Goal: Use online tool/utility: Utilize a website feature to perform a specific function

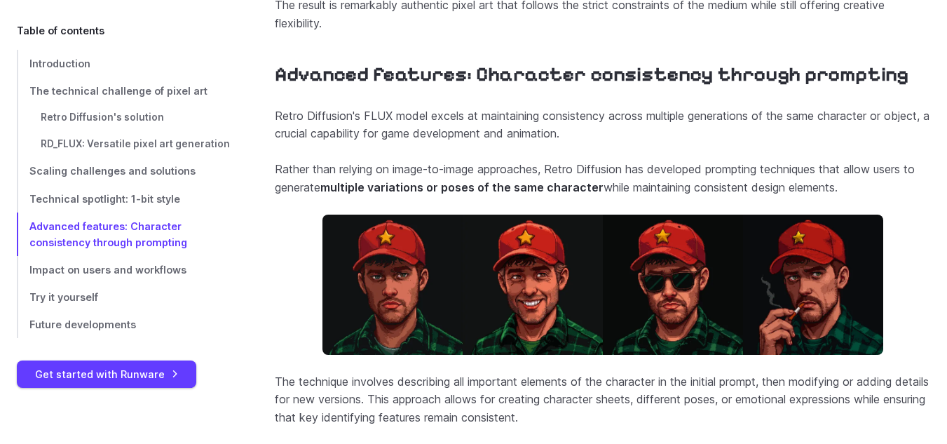
scroll to position [4838, 0]
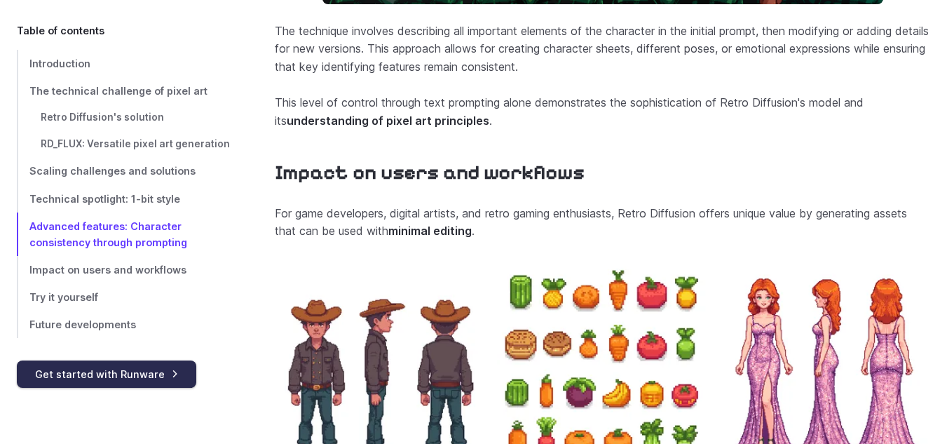
click at [119, 364] on link "Get started with Runware" at bounding box center [106, 373] width 179 height 27
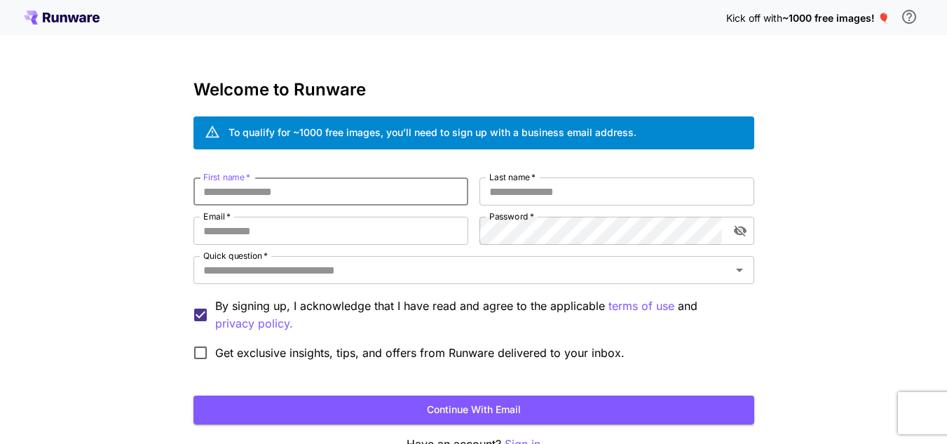
click at [273, 190] on input "First name   *" at bounding box center [331, 191] width 275 height 28
type input "********"
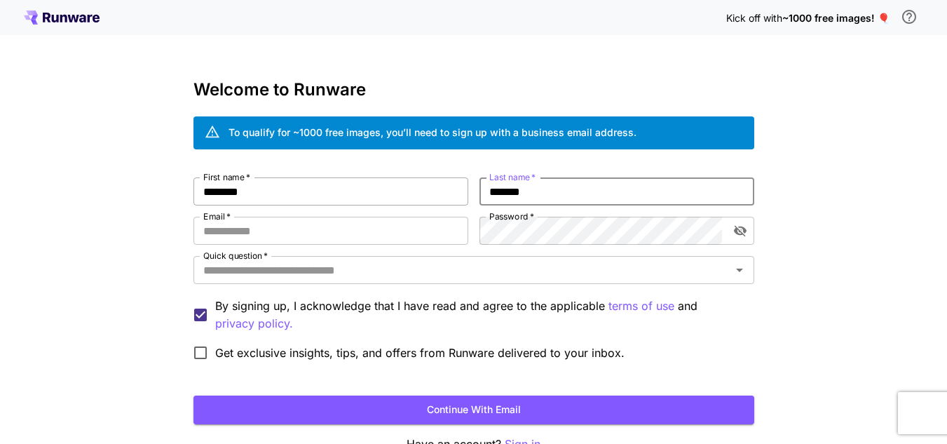
type input "*******"
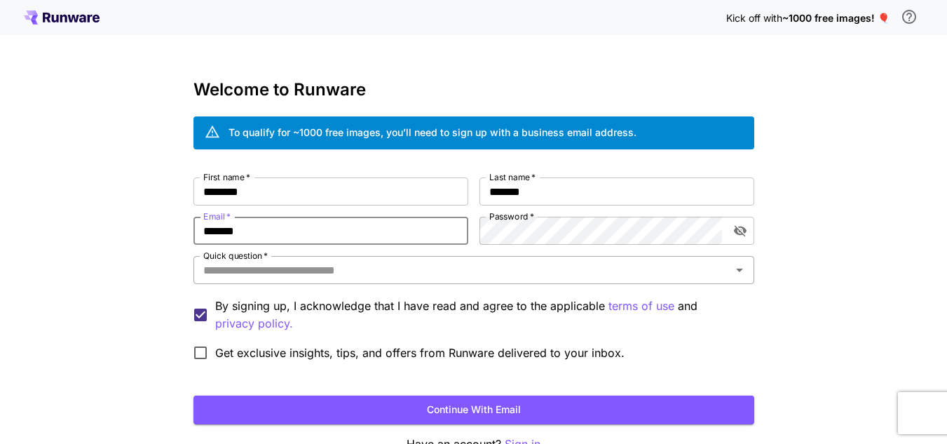
type input "**********"
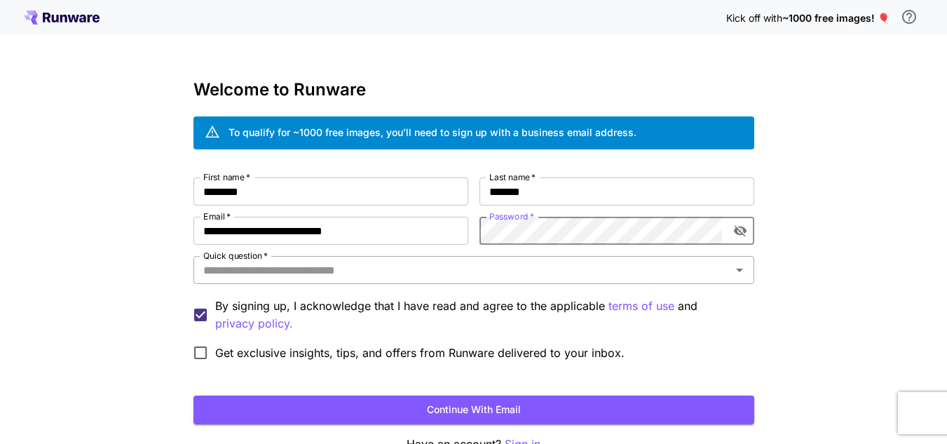
click at [289, 281] on div "Quick question   *" at bounding box center [474, 270] width 561 height 28
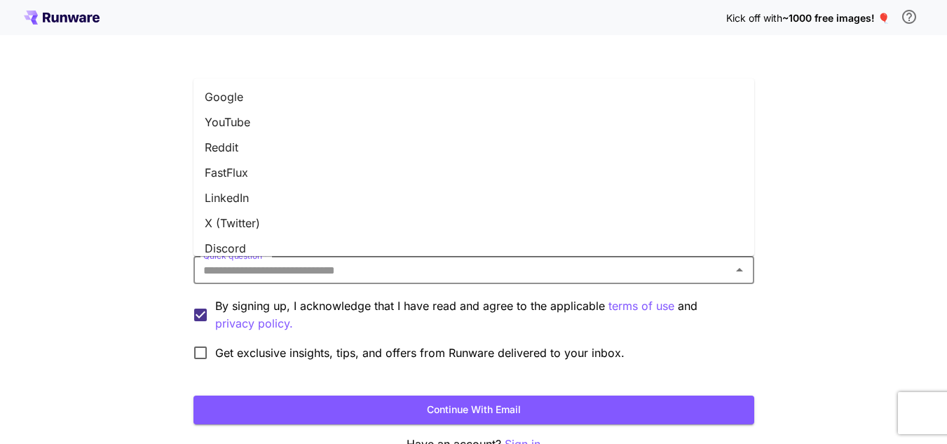
click at [255, 93] on li "Google" at bounding box center [474, 96] width 561 height 25
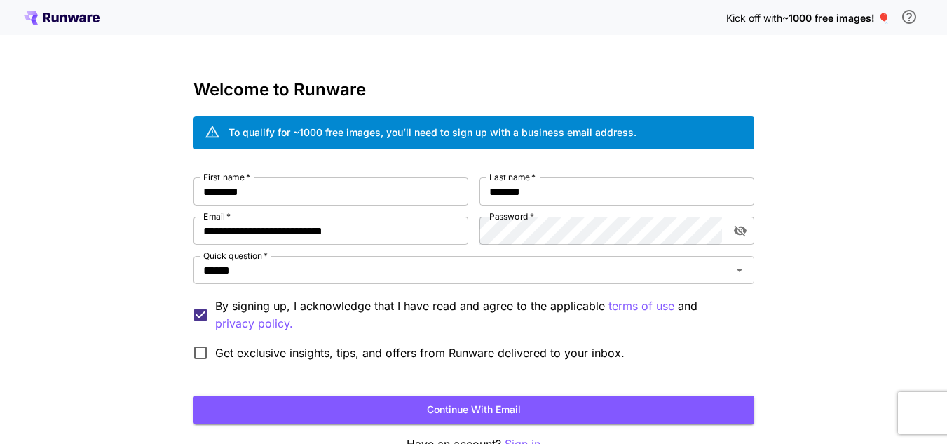
scroll to position [84, 0]
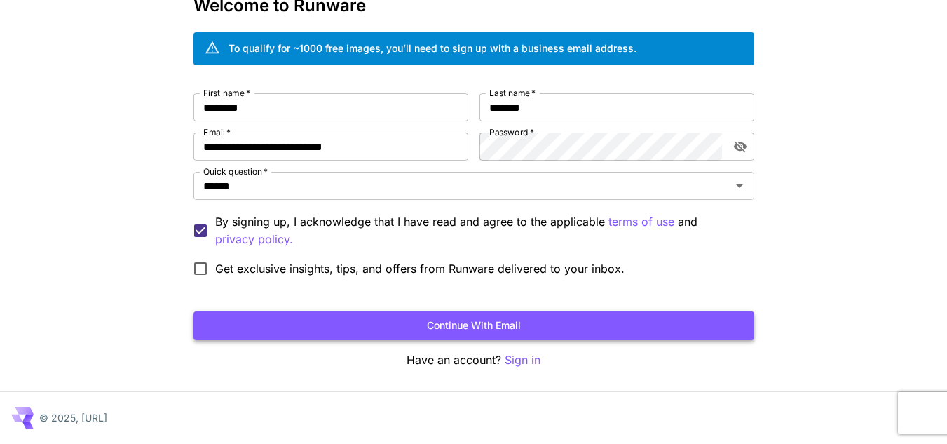
click at [435, 330] on button "Continue with email" at bounding box center [474, 325] width 561 height 29
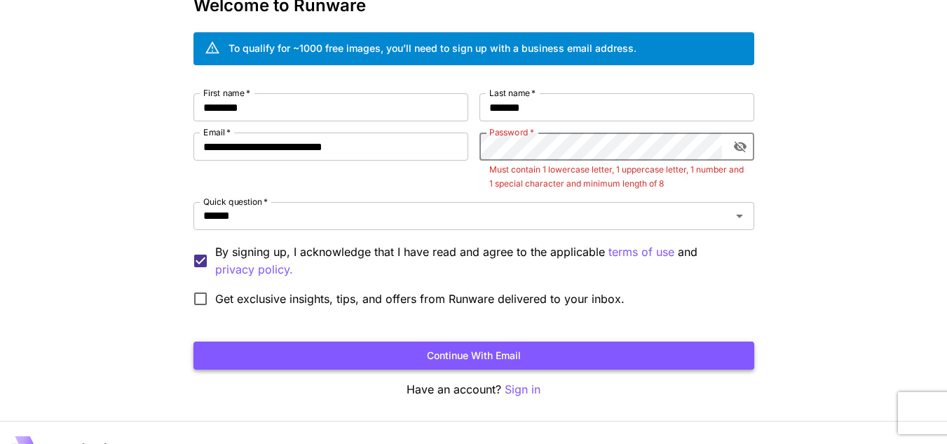
click at [462, 344] on button "Continue with email" at bounding box center [474, 355] width 561 height 29
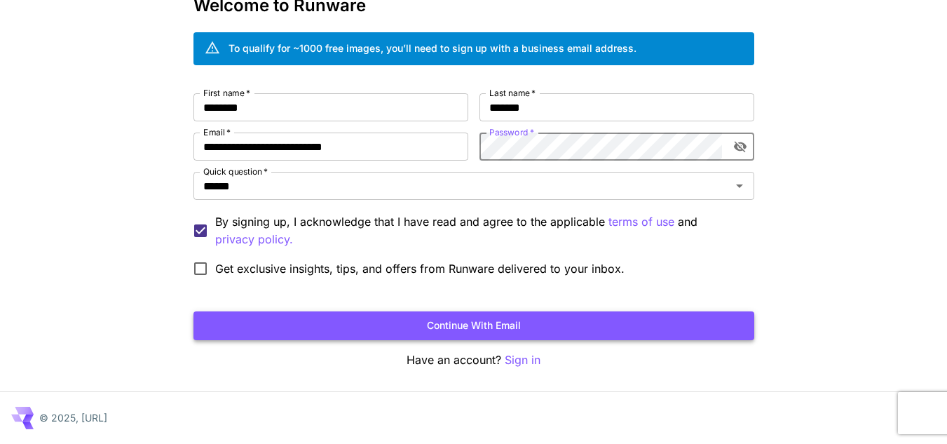
click at [548, 315] on button "Continue with email" at bounding box center [474, 325] width 561 height 29
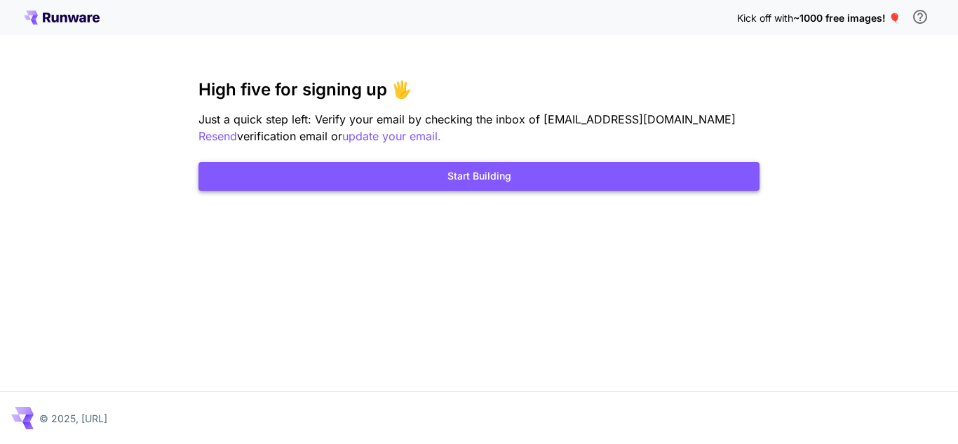
click at [503, 172] on button "Start Building" at bounding box center [478, 176] width 561 height 29
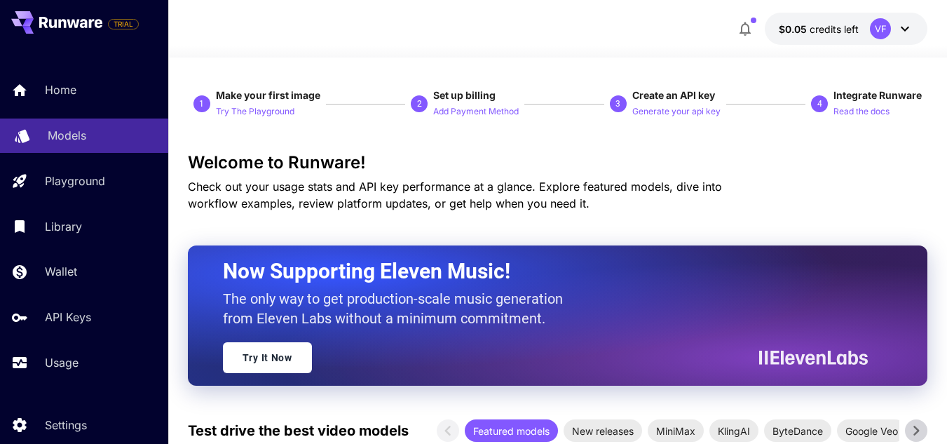
click at [77, 142] on p "Models" at bounding box center [67, 135] width 39 height 17
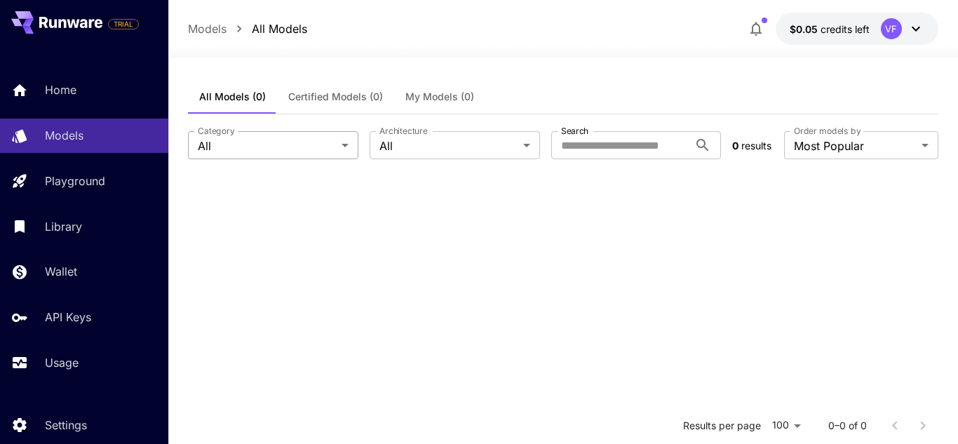
click at [295, 155] on body "**********" at bounding box center [479, 349] width 958 height 698
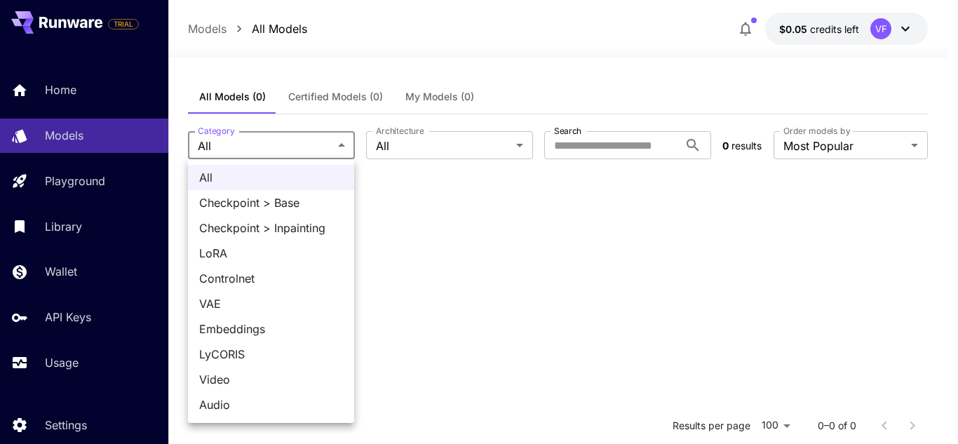
click at [260, 179] on span "All" at bounding box center [271, 177] width 144 height 17
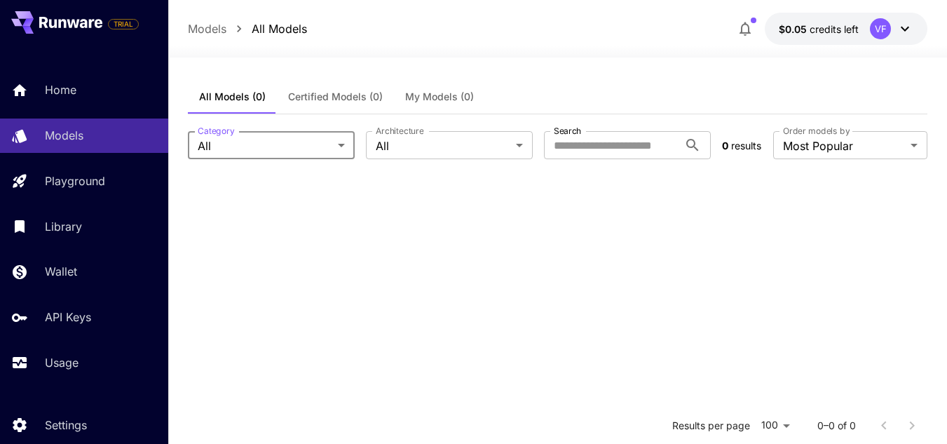
click at [407, 163] on div "All Checkpoint > Base Checkpoint > Inpainting LoRA Controlnet VAE Embeddings Ly…" at bounding box center [473, 222] width 947 height 444
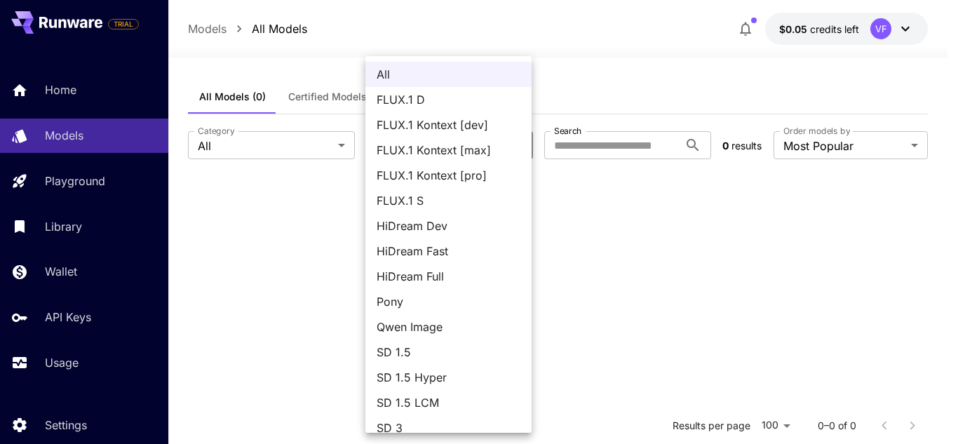
click at [408, 147] on body "**********" at bounding box center [479, 349] width 958 height 698
drag, startPoint x: 594, startPoint y: 244, endPoint x: 604, endPoint y: 227, distance: 19.8
click at [594, 243] on div at bounding box center [479, 222] width 958 height 444
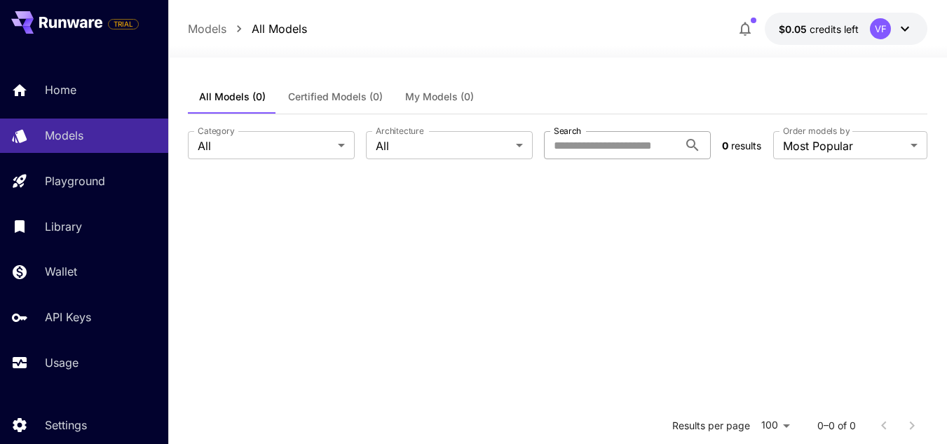
click at [602, 147] on input "Search" at bounding box center [611, 145] width 135 height 28
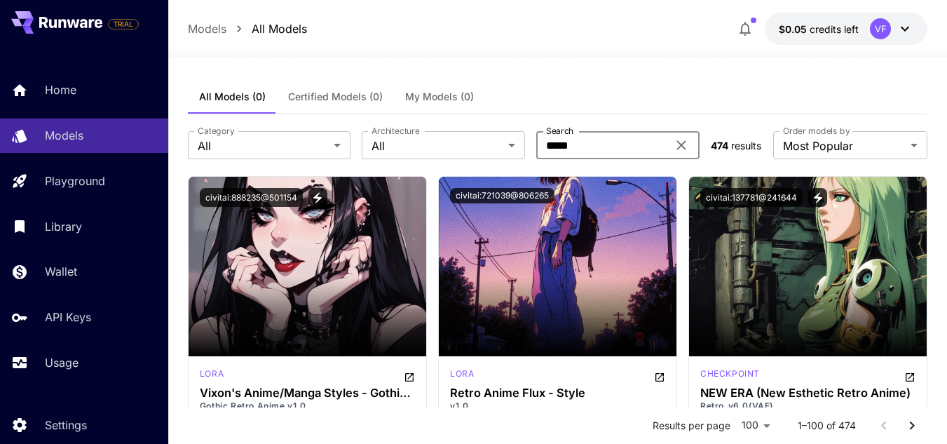
paste input "**********"
type input "**********"
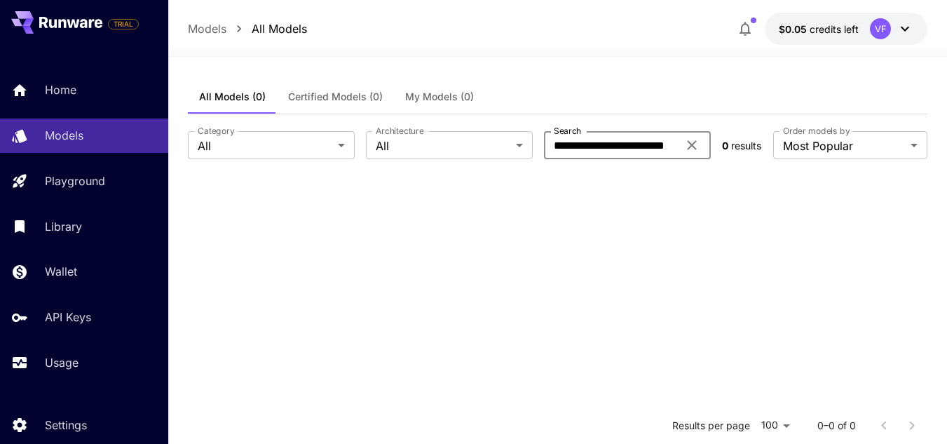
scroll to position [0, 0]
click at [346, 98] on span "Certified Models (0)" at bounding box center [335, 96] width 95 height 13
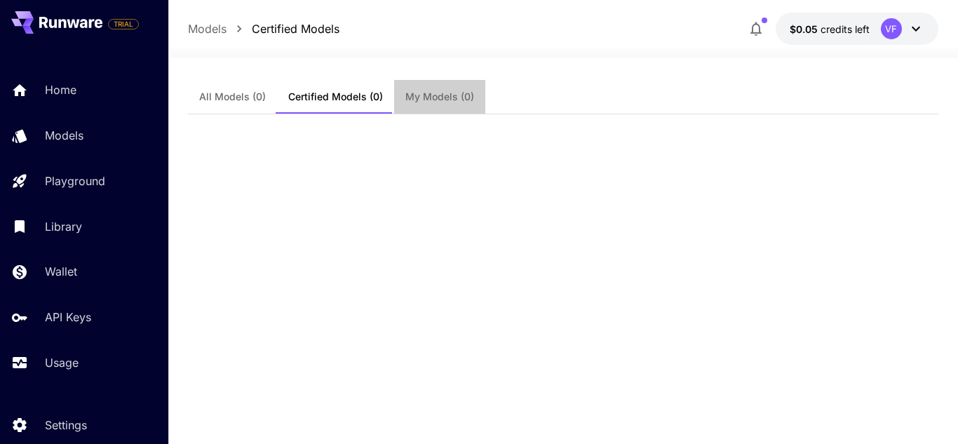
click at [418, 93] on span "My Models (0)" at bounding box center [439, 96] width 69 height 13
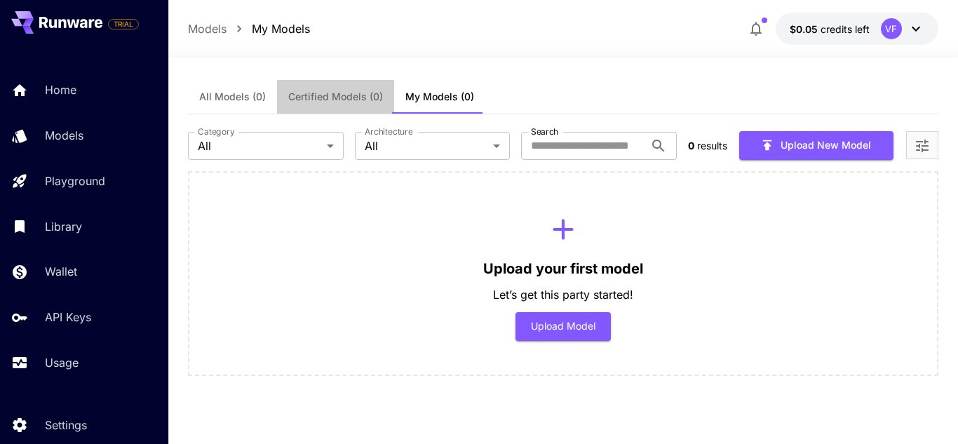
click at [313, 95] on span "Certified Models (0)" at bounding box center [335, 96] width 95 height 13
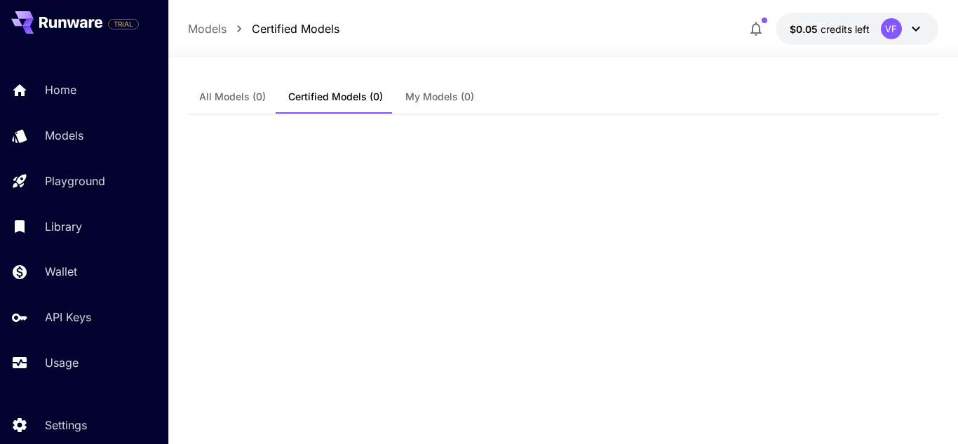
click at [259, 90] on button "All Models (0)" at bounding box center [232, 97] width 89 height 34
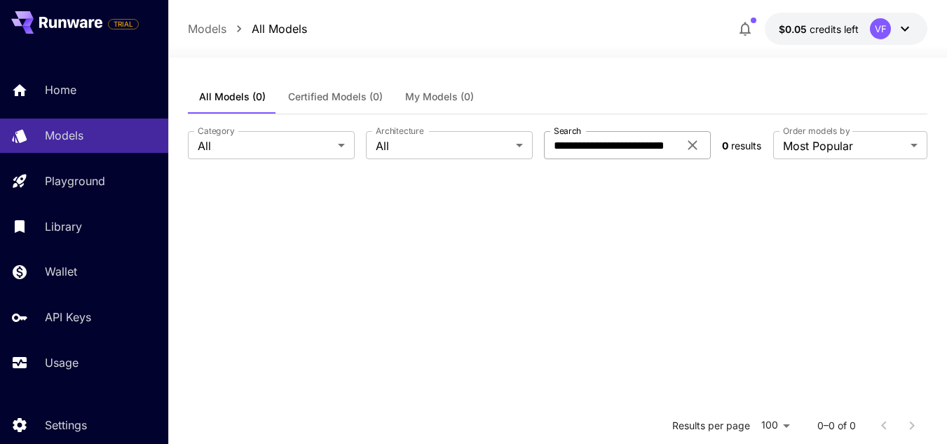
click at [689, 147] on icon at bounding box center [692, 145] width 9 height 9
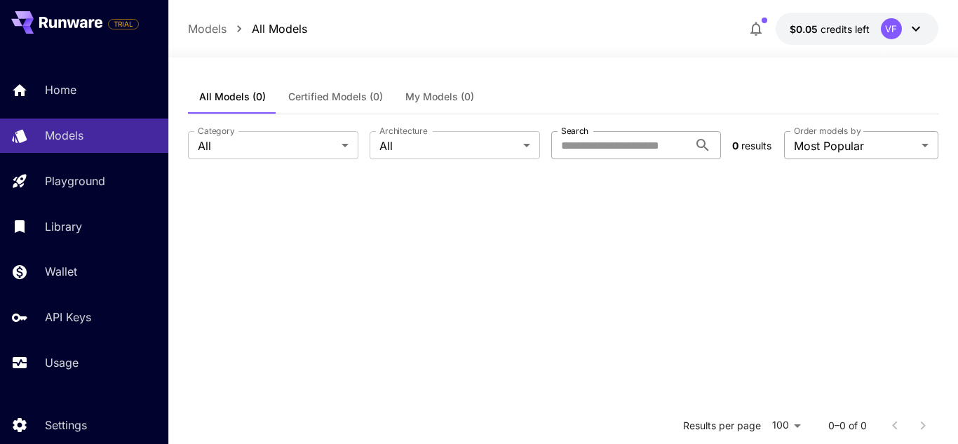
click at [846, 151] on body "**********" at bounding box center [479, 349] width 958 height 698
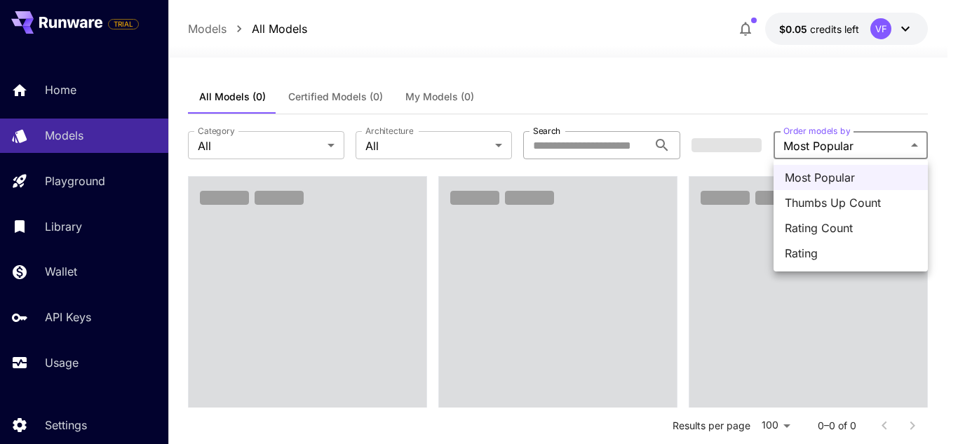
drag, startPoint x: 843, startPoint y: 151, endPoint x: 827, endPoint y: 147, distance: 17.3
click at [843, 151] on div at bounding box center [479, 222] width 958 height 444
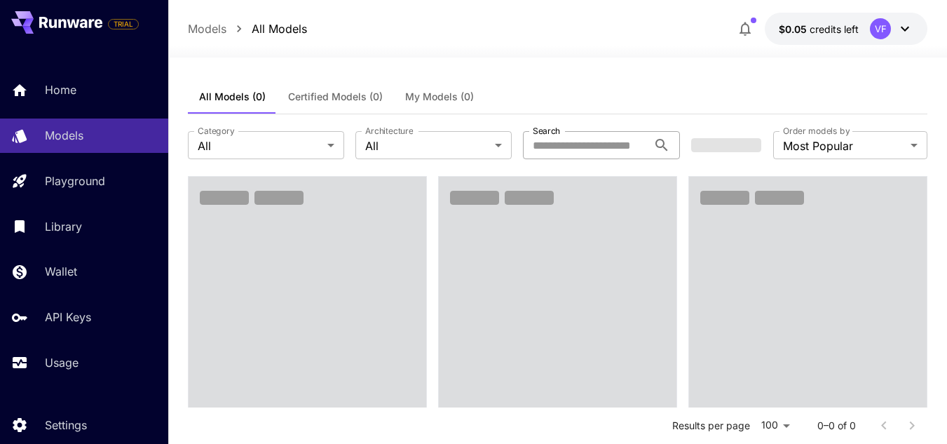
click at [682, 89] on div "All Models (0) Certified Models (0) My Models (0)" at bounding box center [558, 97] width 740 height 34
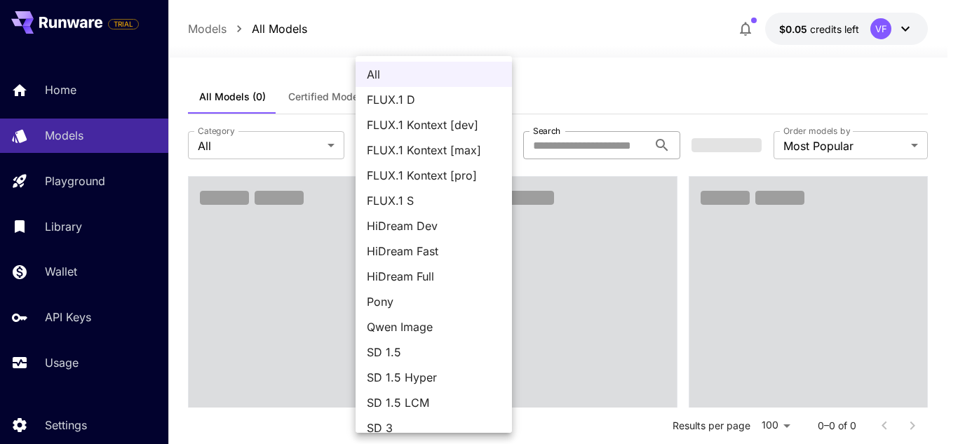
click at [442, 126] on span "FLUX.1 Kontext [dev]" at bounding box center [434, 124] width 134 height 17
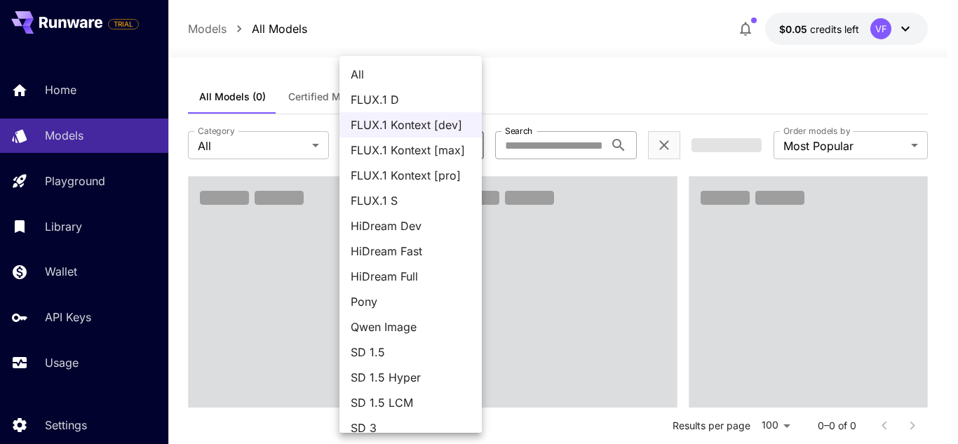
click at [423, 104] on span "FLUX.1 D" at bounding box center [411, 99] width 120 height 17
type input "******"
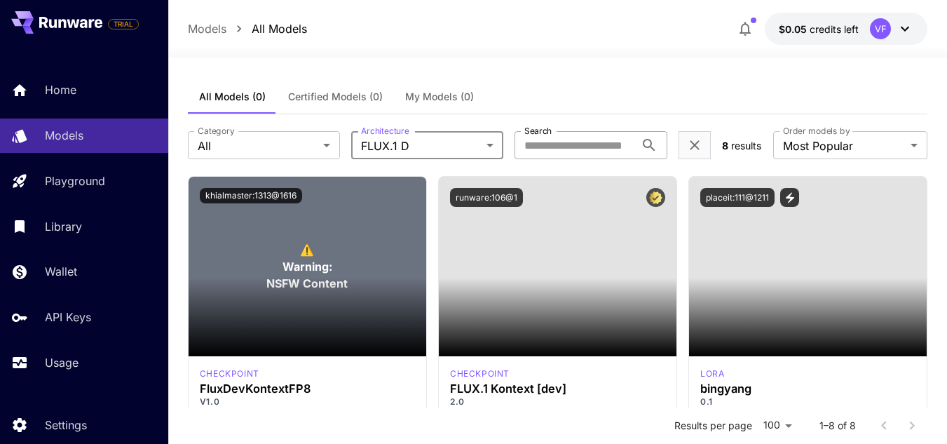
click at [503, 85] on div "All Models (0) Certified Models (0) My Models (0)" at bounding box center [558, 97] width 740 height 34
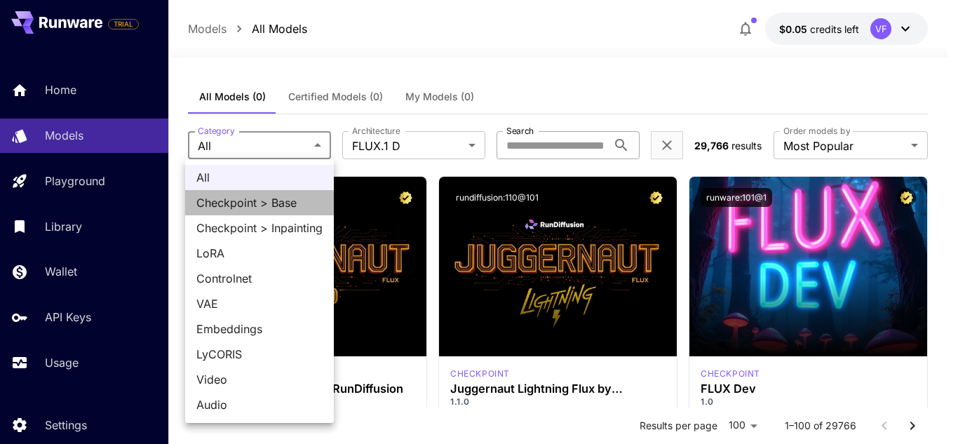
click at [270, 206] on span "Checkpoint > Base" at bounding box center [259, 202] width 126 height 17
type input "**********"
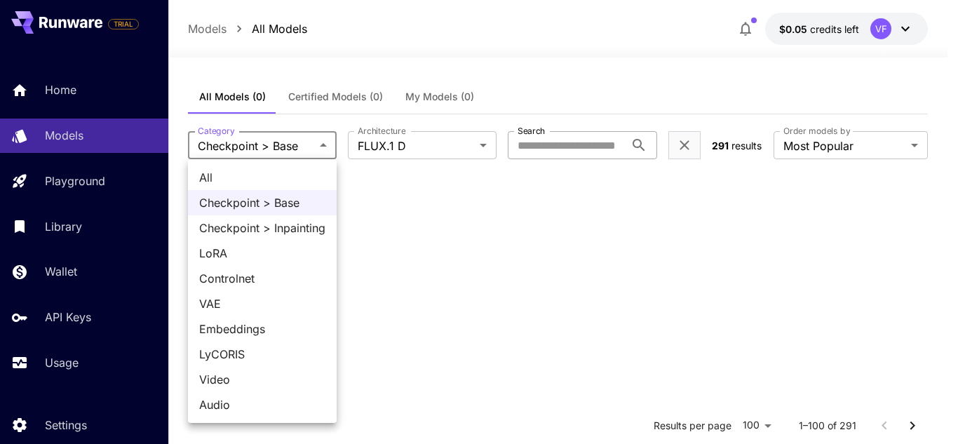
click at [247, 194] on li "Checkpoint > Base" at bounding box center [262, 202] width 149 height 25
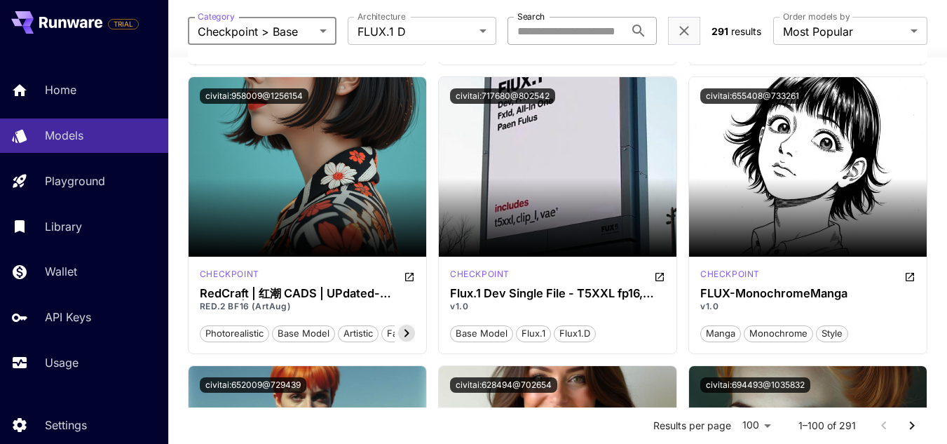
scroll to position [3478, 0]
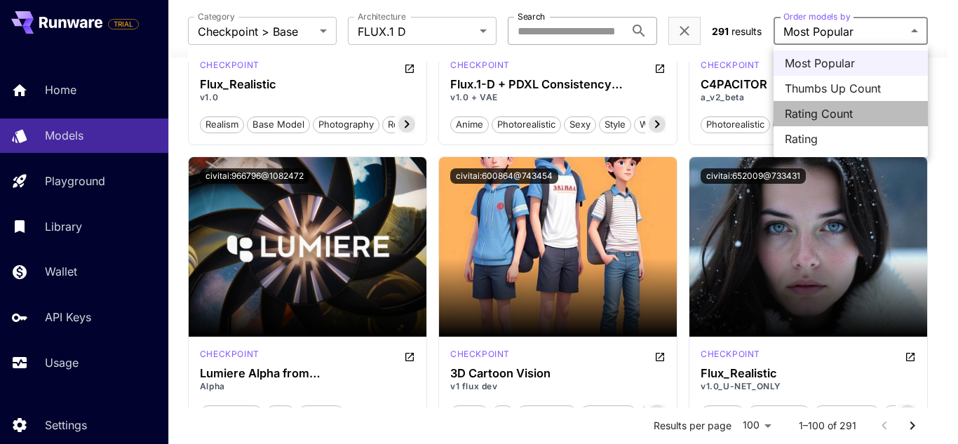
click at [888, 114] on span "Rating Count" at bounding box center [851, 113] width 132 height 17
type input "**********"
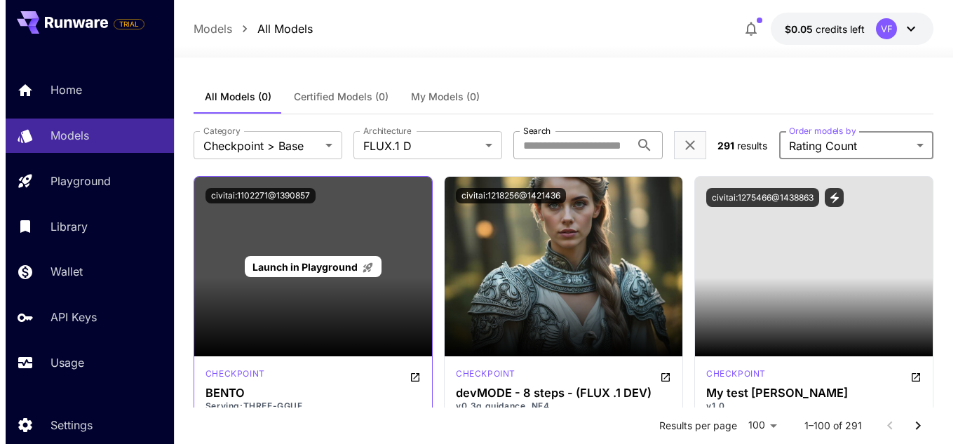
scroll to position [70, 0]
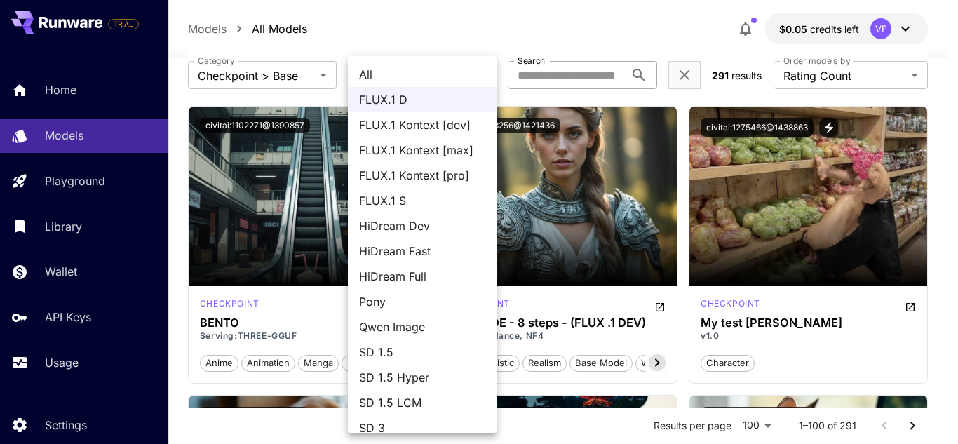
click at [395, 198] on span "FLUX.1 S" at bounding box center [422, 200] width 126 height 17
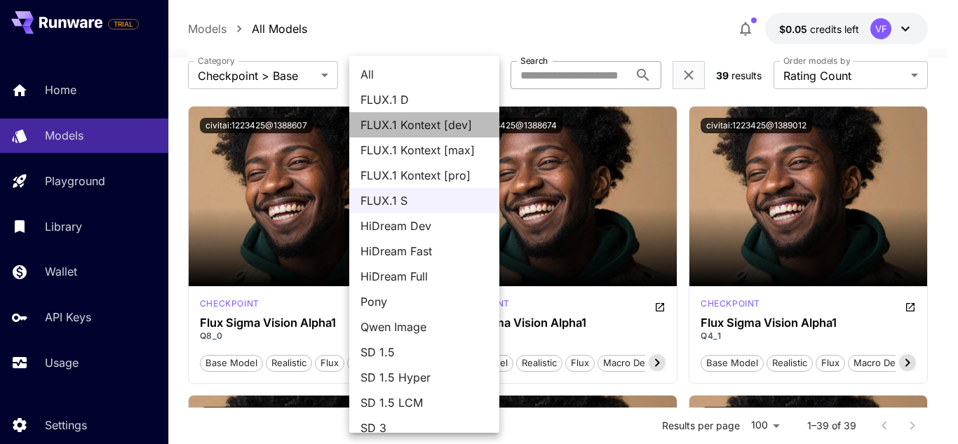
click at [431, 131] on span "FLUX.1 Kontext [dev]" at bounding box center [424, 124] width 128 height 17
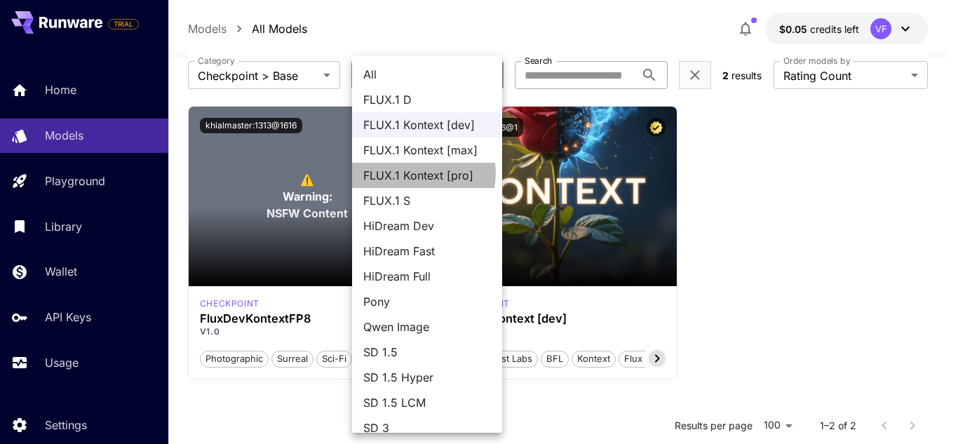
click at [423, 173] on span "FLUX.1 Kontext [pro]" at bounding box center [427, 175] width 128 height 17
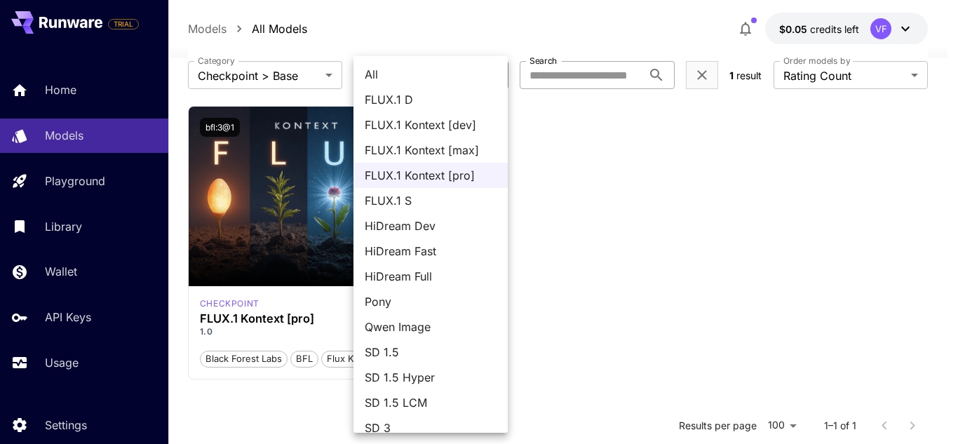
click at [421, 85] on body "**********" at bounding box center [479, 279] width 958 height 698
click at [416, 79] on span "All" at bounding box center [431, 74] width 132 height 17
click at [416, 76] on body "**********" at bounding box center [479, 279] width 958 height 698
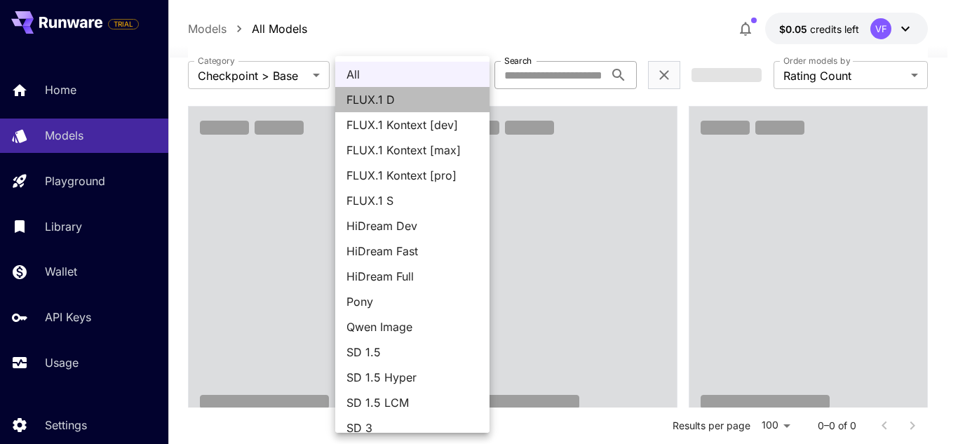
click at [419, 105] on span "FLUX.1 D" at bounding box center [412, 99] width 132 height 17
type input "******"
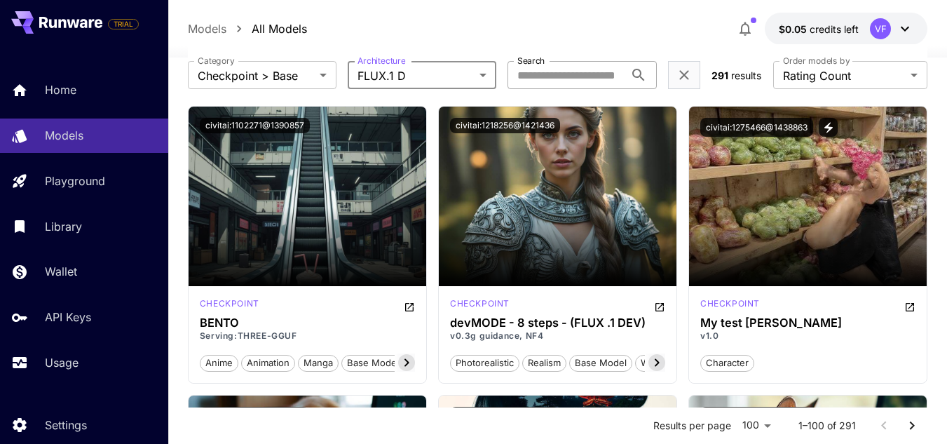
click at [571, 82] on input "Search" at bounding box center [566, 75] width 116 height 28
type input "**********"
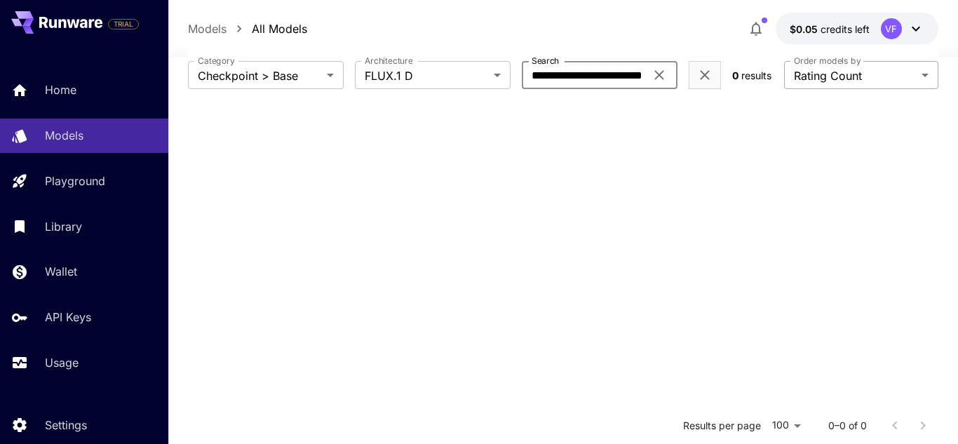
click at [824, 81] on body "**********" at bounding box center [479, 279] width 958 height 698
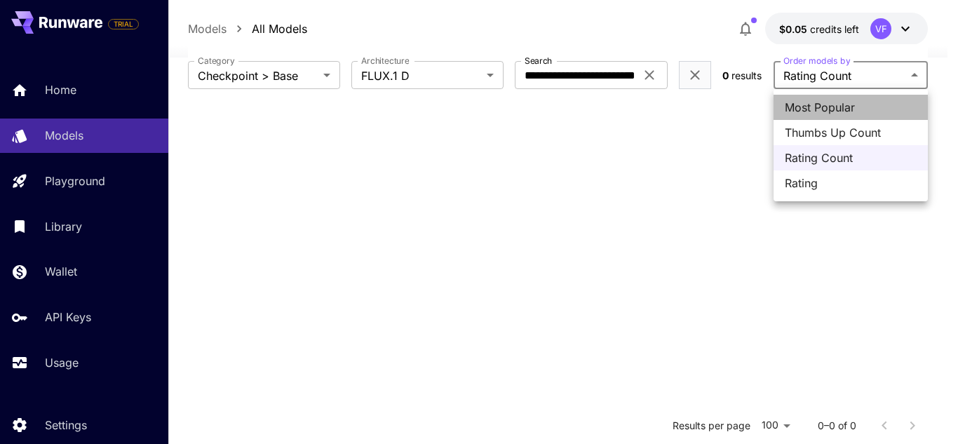
click at [812, 100] on span "Most Popular" at bounding box center [851, 107] width 132 height 17
type input "**********"
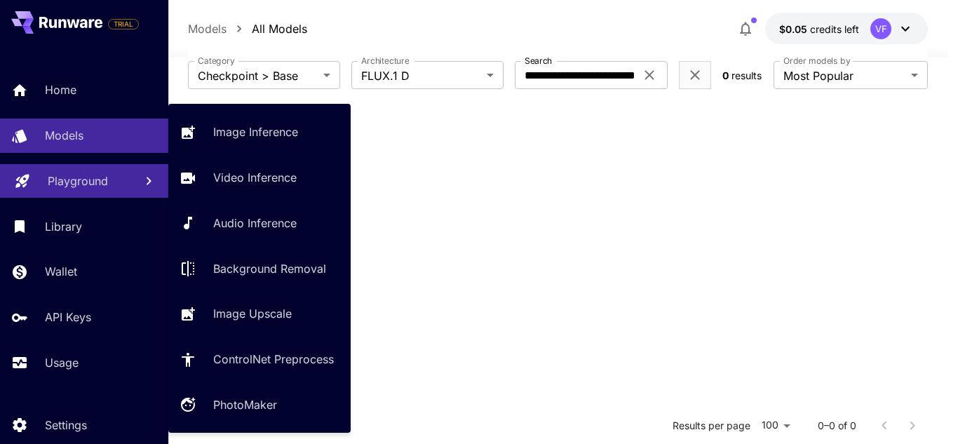
click at [97, 177] on p "Playground" at bounding box center [78, 180] width 60 height 17
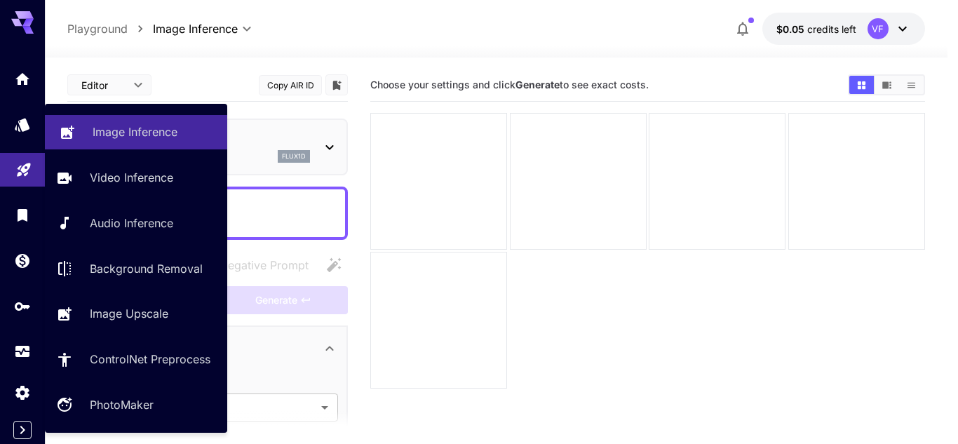
click at [163, 133] on p "Image Inference" at bounding box center [135, 131] width 85 height 17
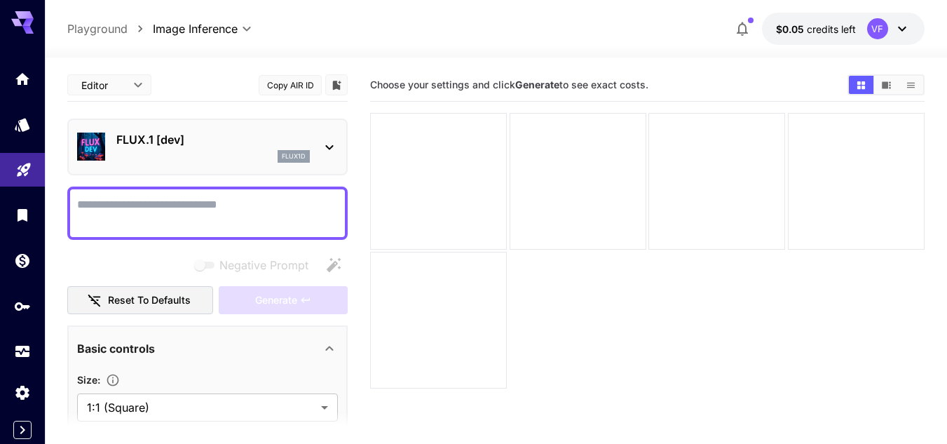
click at [332, 148] on icon at bounding box center [329, 147] width 17 height 17
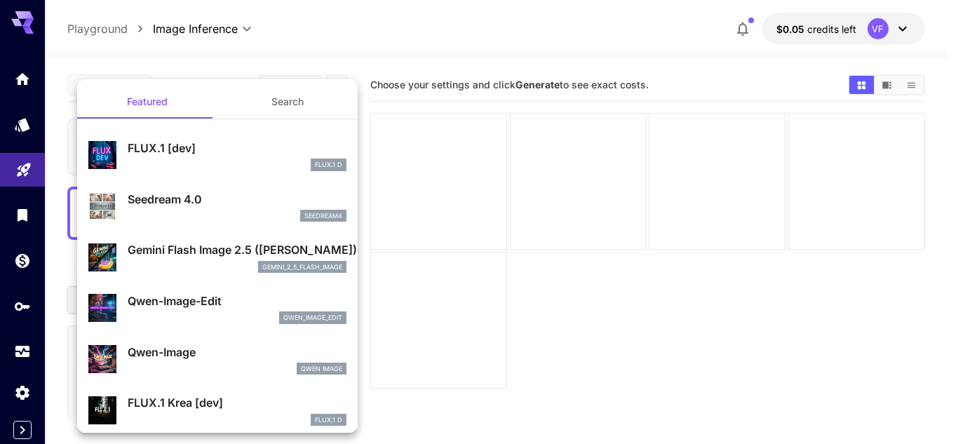
click at [226, 152] on p "FLUX.1 [dev]" at bounding box center [237, 148] width 219 height 17
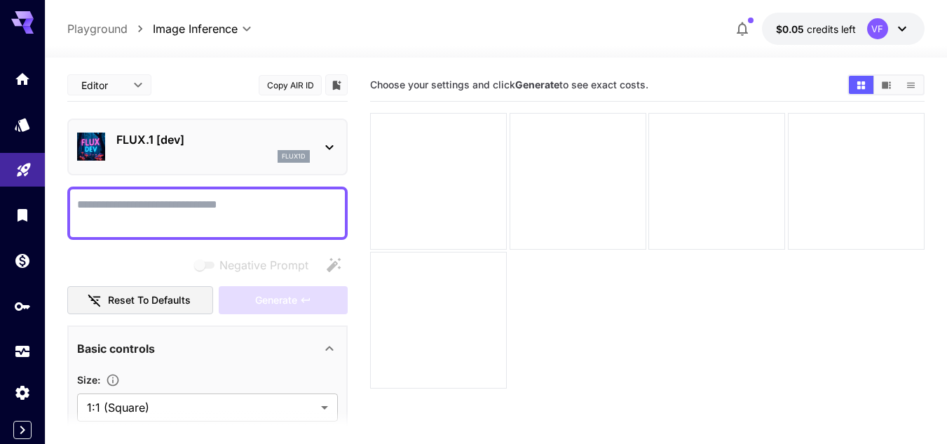
click at [244, 206] on textarea "Negative Prompt" at bounding box center [207, 213] width 261 height 34
paste textarea "**********"
type textarea "**********"
paste textarea "**********"
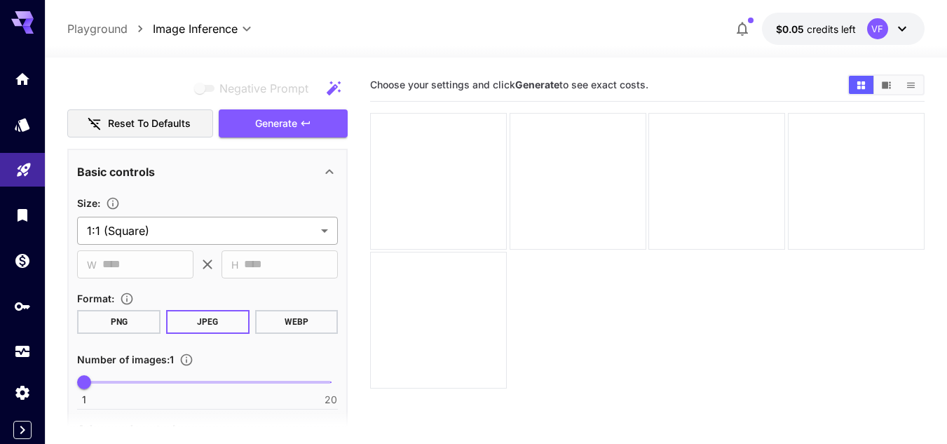
scroll to position [351, 0]
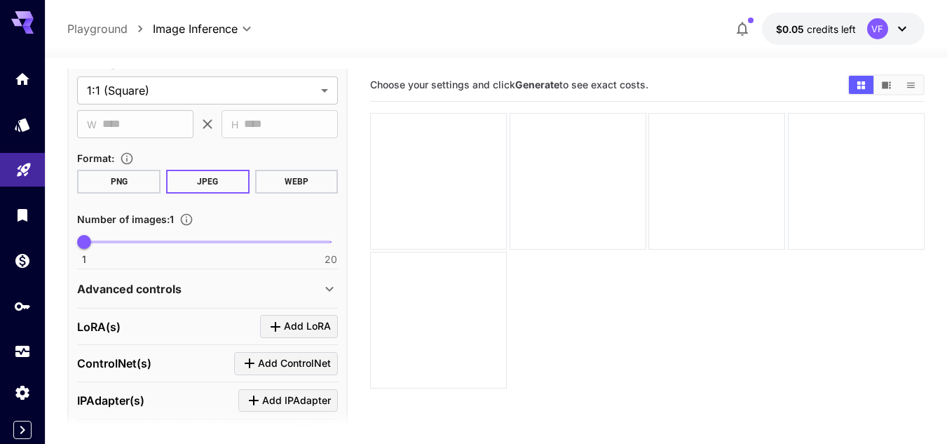
type textarea "**********"
click at [136, 180] on button "PNG" at bounding box center [118, 182] width 83 height 24
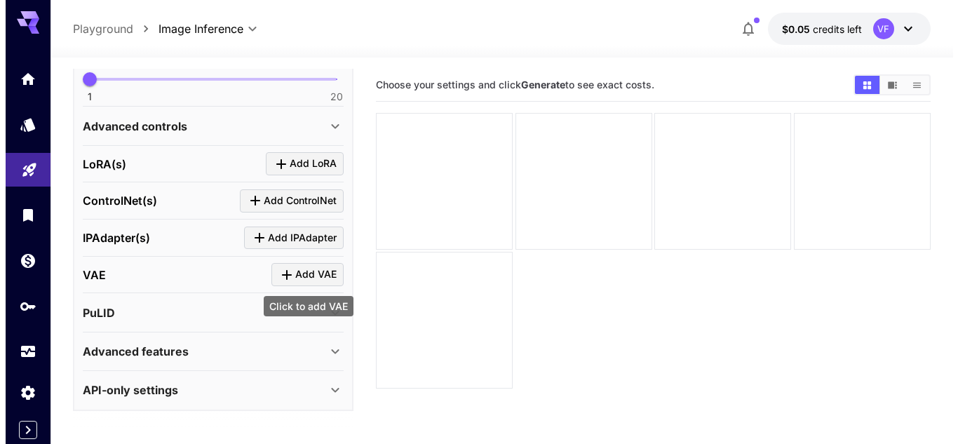
scroll to position [70, 0]
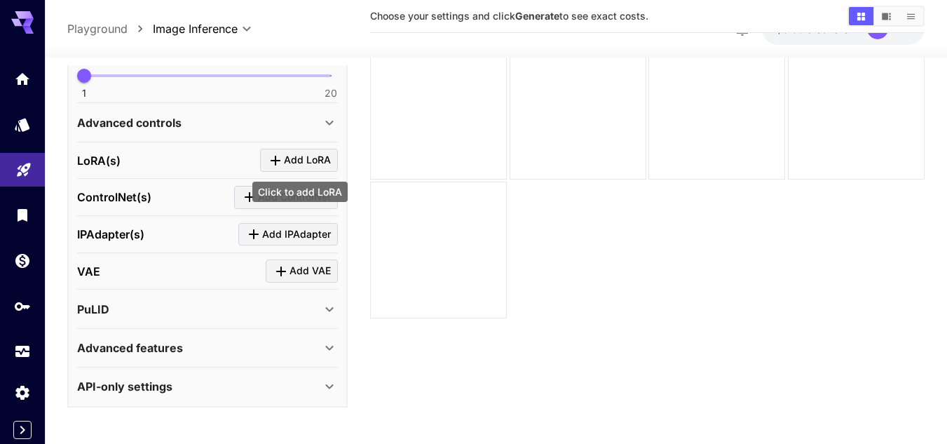
click at [301, 162] on span "Add LoRA" at bounding box center [307, 160] width 47 height 18
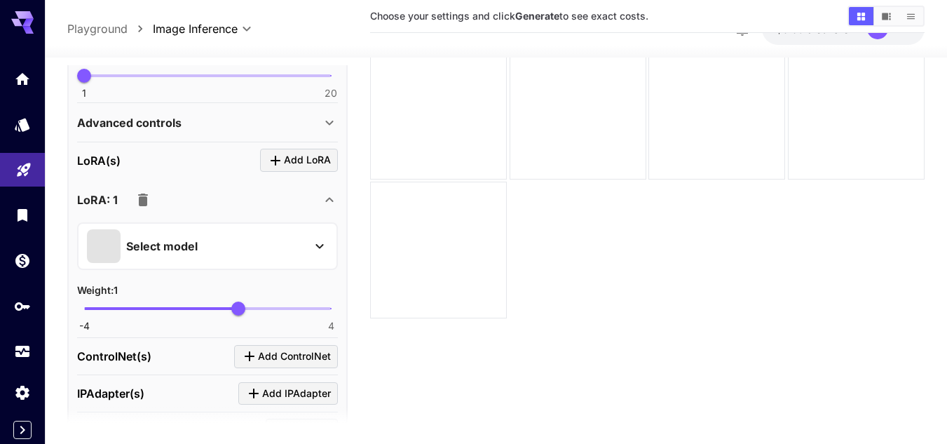
click at [318, 248] on icon at bounding box center [319, 246] width 17 height 17
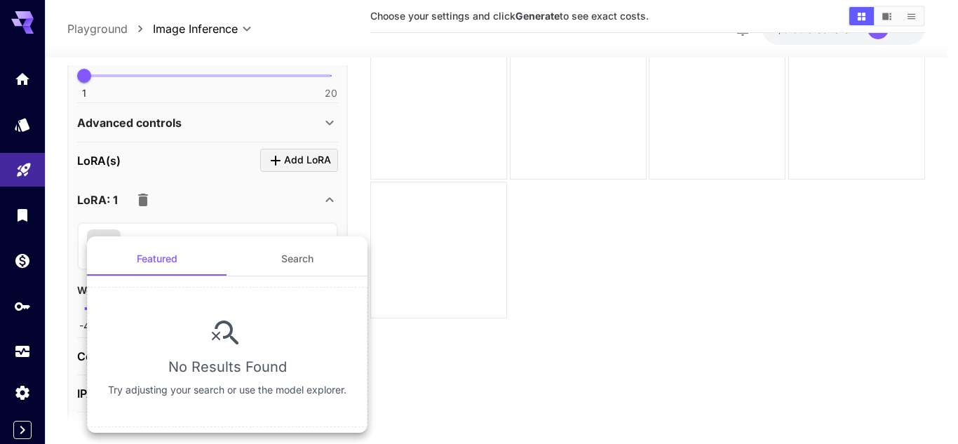
click at [234, 214] on div at bounding box center [479, 222] width 958 height 444
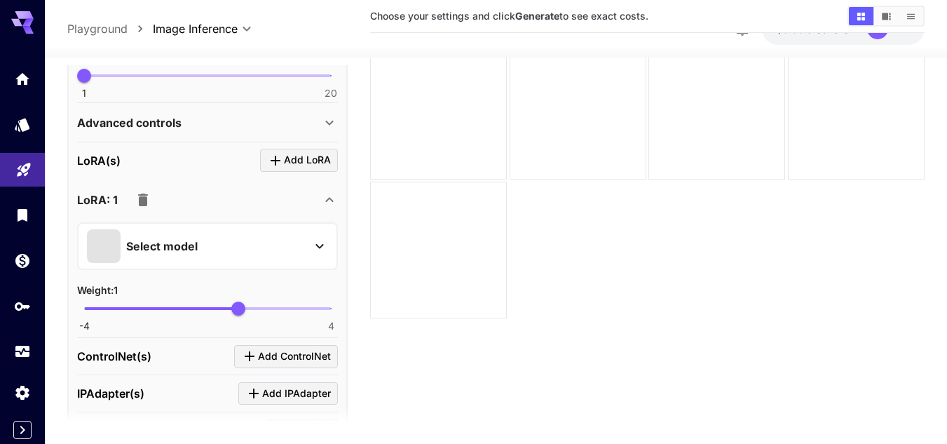
click at [183, 252] on p "Select model" at bounding box center [162, 246] width 72 height 17
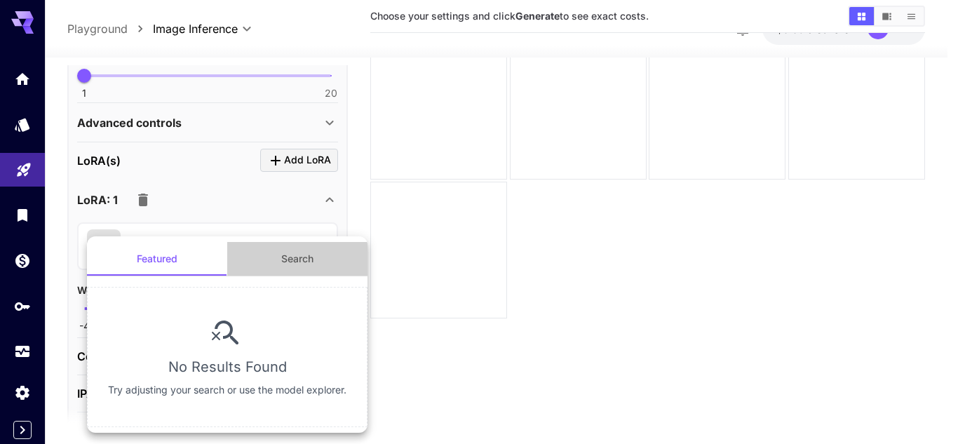
click at [283, 264] on button "Search" at bounding box center [297, 259] width 140 height 34
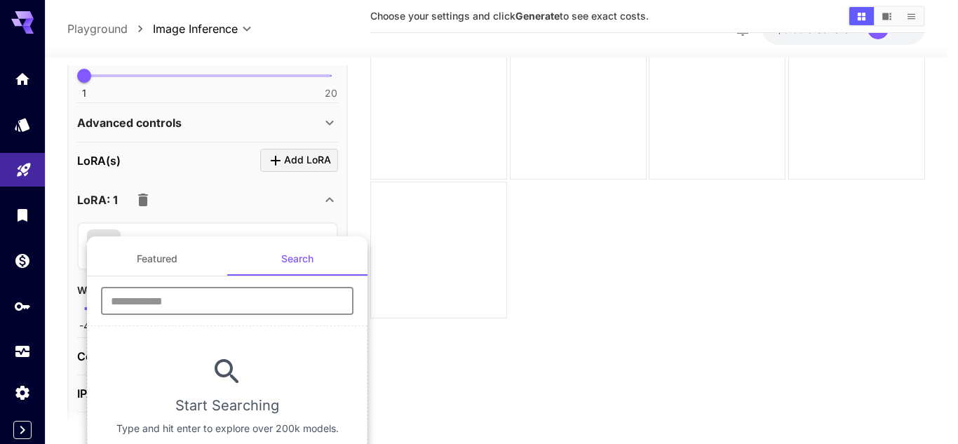
click at [193, 301] on input "text" at bounding box center [227, 301] width 252 height 28
click at [187, 297] on input "text" at bounding box center [227, 301] width 252 height 28
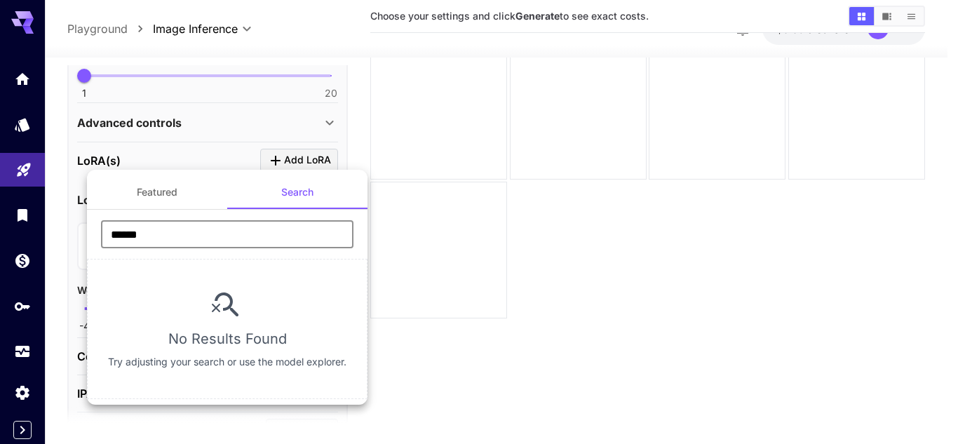
click at [203, 237] on input "******" at bounding box center [227, 234] width 252 height 28
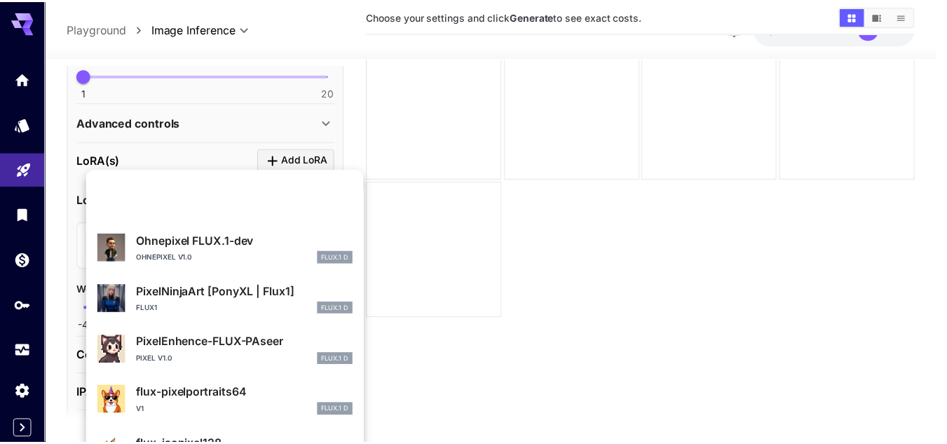
scroll to position [764, 0]
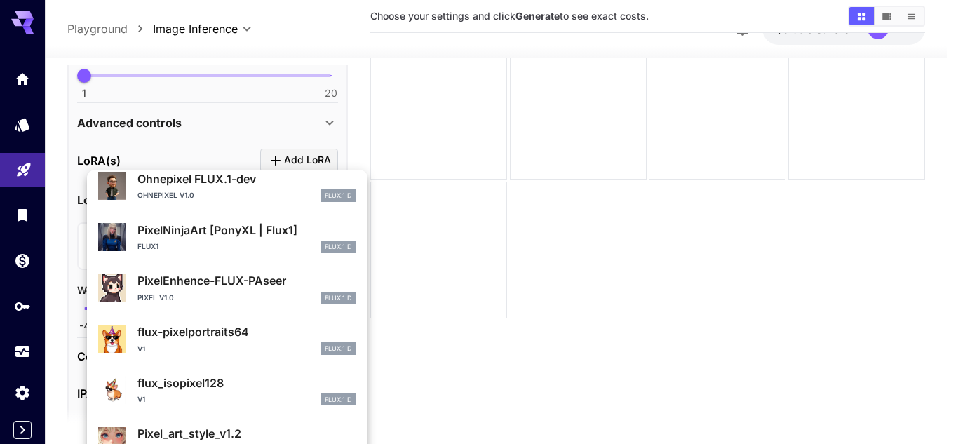
type input "*****"
click at [233, 384] on p "flux_isopixel128" at bounding box center [246, 382] width 219 height 17
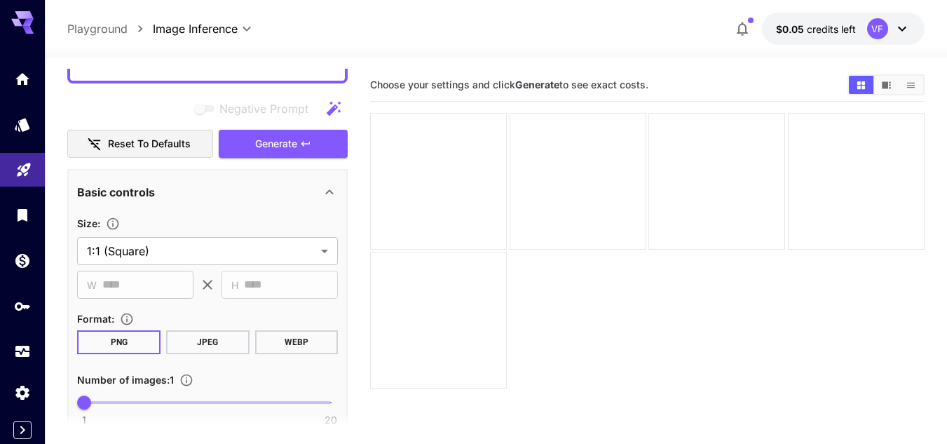
scroll to position [260, 0]
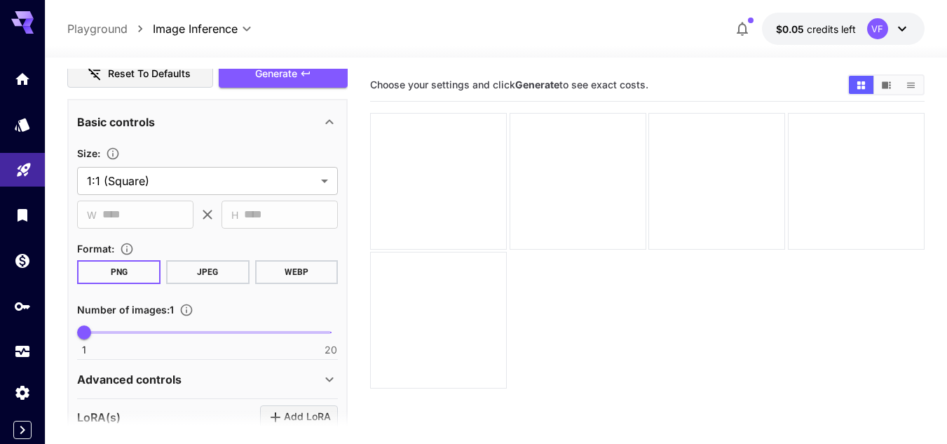
click at [168, 196] on section "**********" at bounding box center [207, 186] width 261 height 84
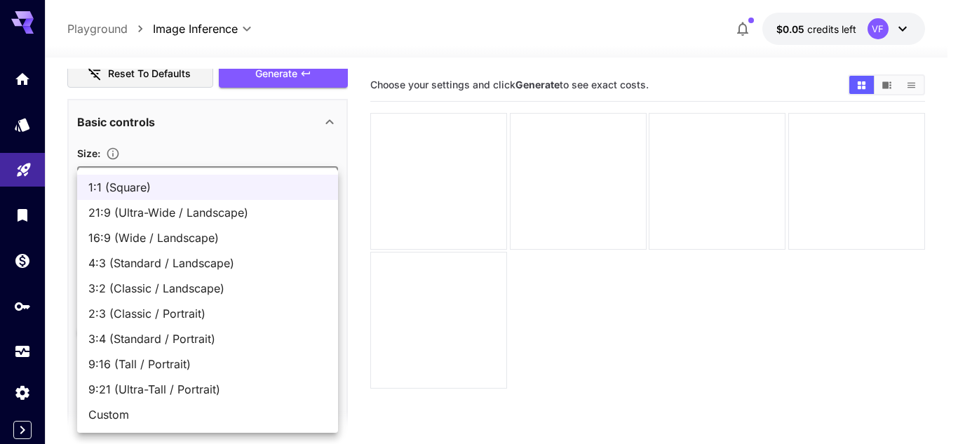
click at [169, 186] on body "**********" at bounding box center [479, 277] width 958 height 555
click at [172, 184] on span "1:1 (Square)" at bounding box center [207, 187] width 238 height 17
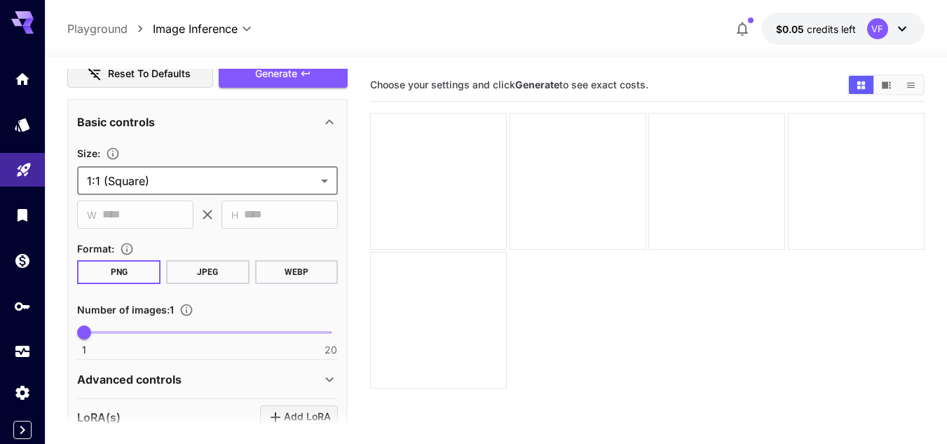
scroll to position [400, 0]
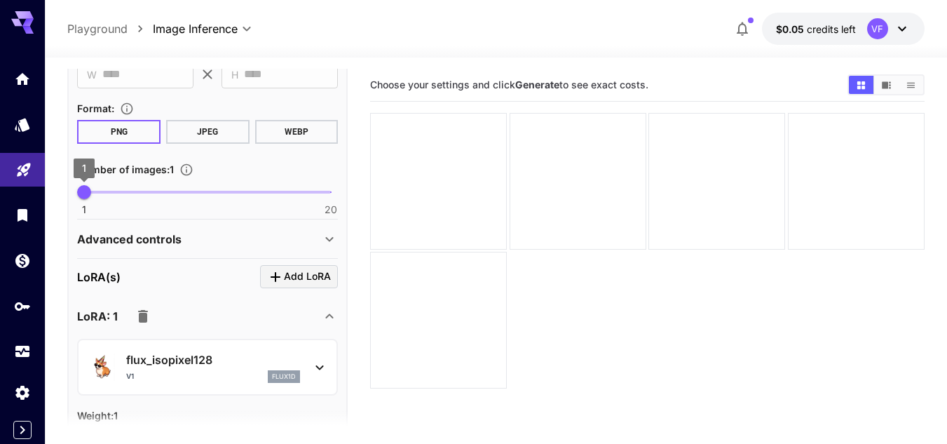
type input "*"
drag, startPoint x: 86, startPoint y: 194, endPoint x: 97, endPoint y: 194, distance: 10.5
click at [97, 194] on span "2" at bounding box center [97, 192] width 14 height 14
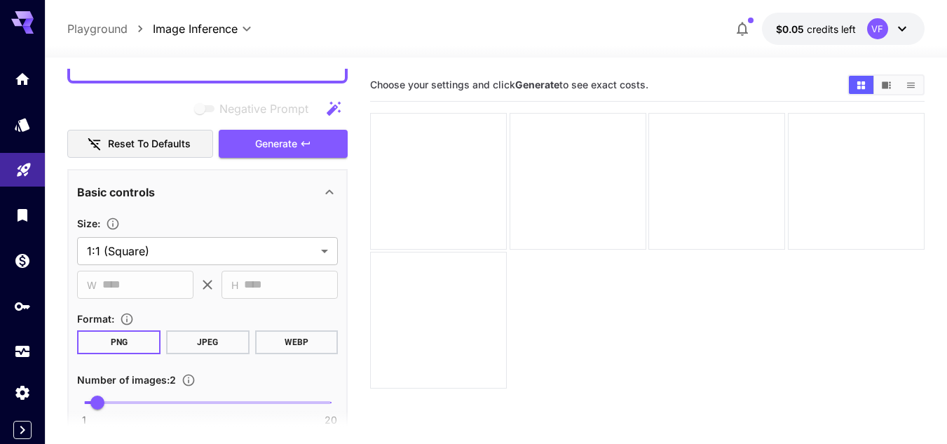
scroll to position [50, 0]
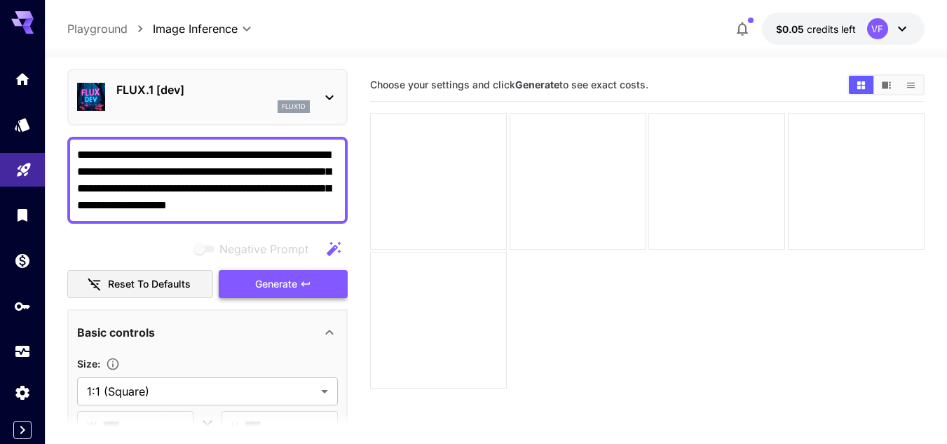
click at [273, 279] on span "Generate" at bounding box center [276, 285] width 42 height 18
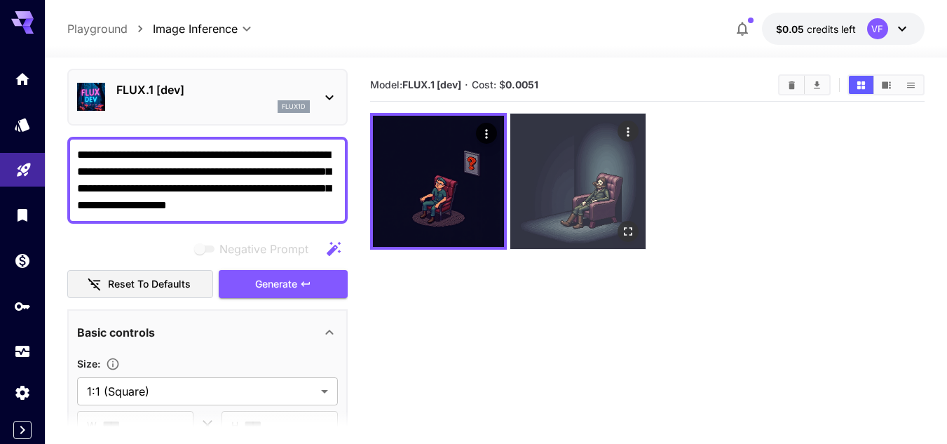
click at [591, 193] on img at bounding box center [577, 181] width 135 height 135
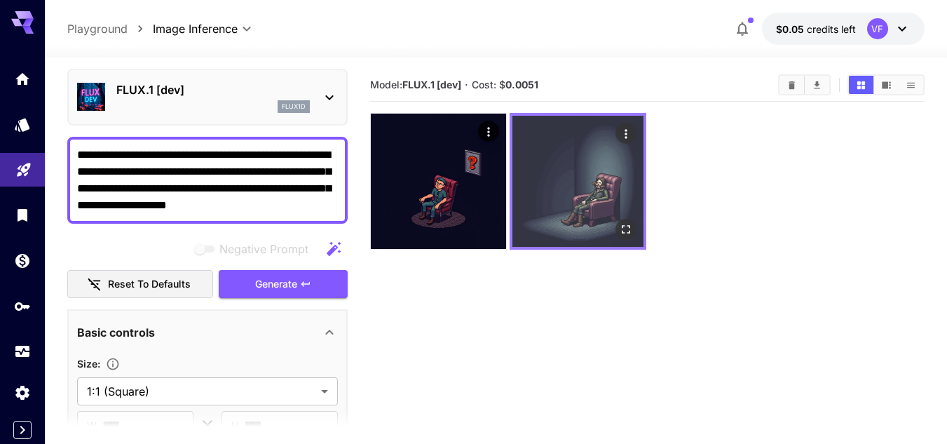
click at [622, 235] on icon "Open in fullscreen" at bounding box center [626, 229] width 14 height 14
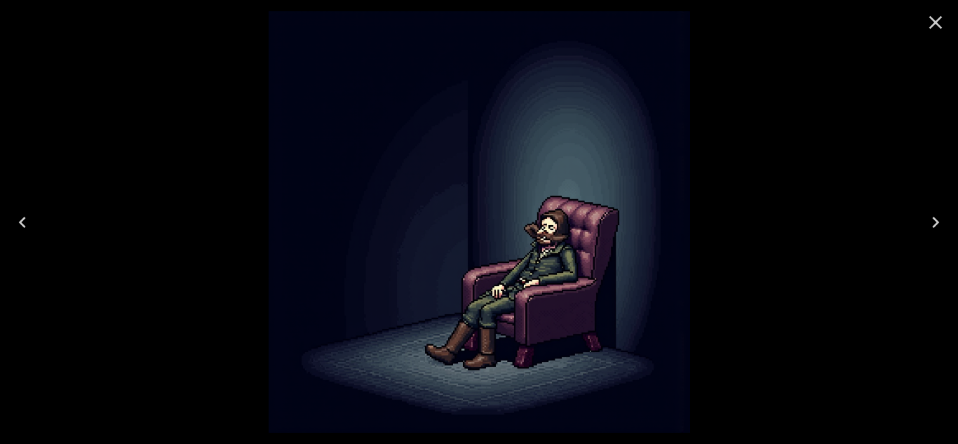
click at [930, 27] on icon "Close" at bounding box center [935, 22] width 13 height 13
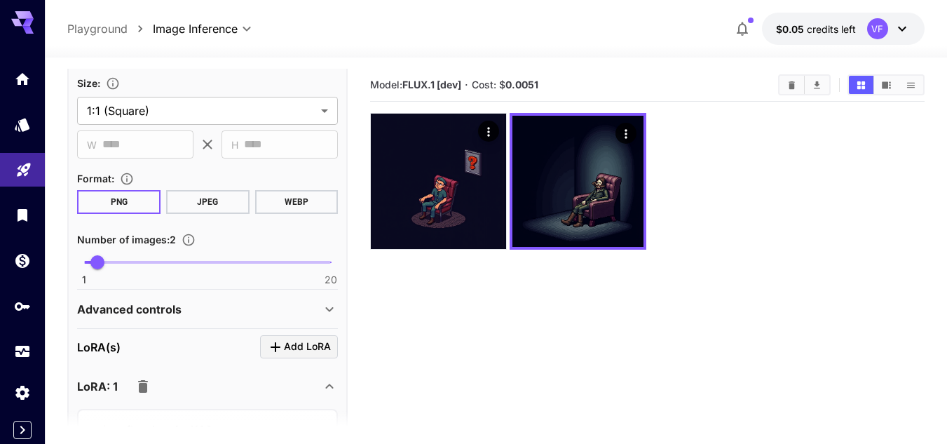
scroll to position [470, 0]
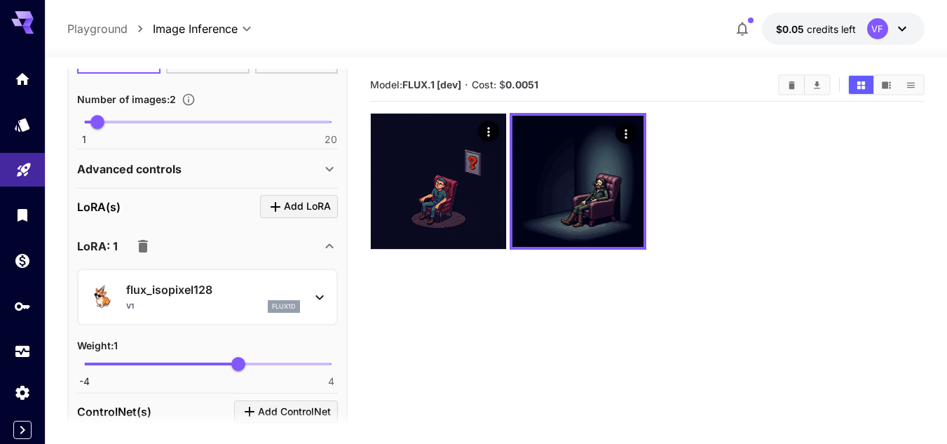
click at [143, 245] on icon "button" at bounding box center [143, 246] width 10 height 13
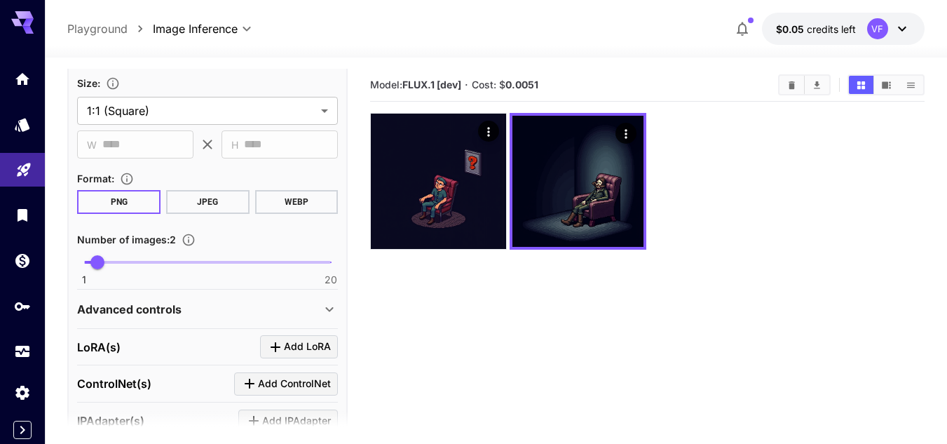
scroll to position [260, 0]
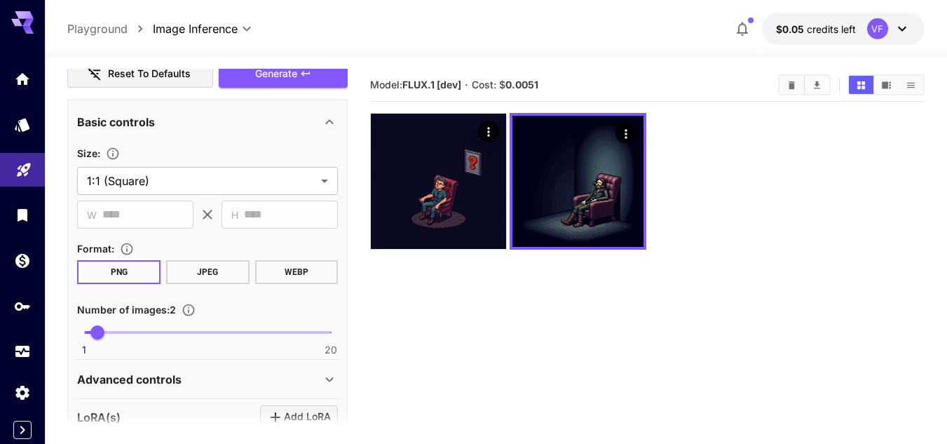
click at [255, 78] on span "Generate" at bounding box center [276, 74] width 42 height 18
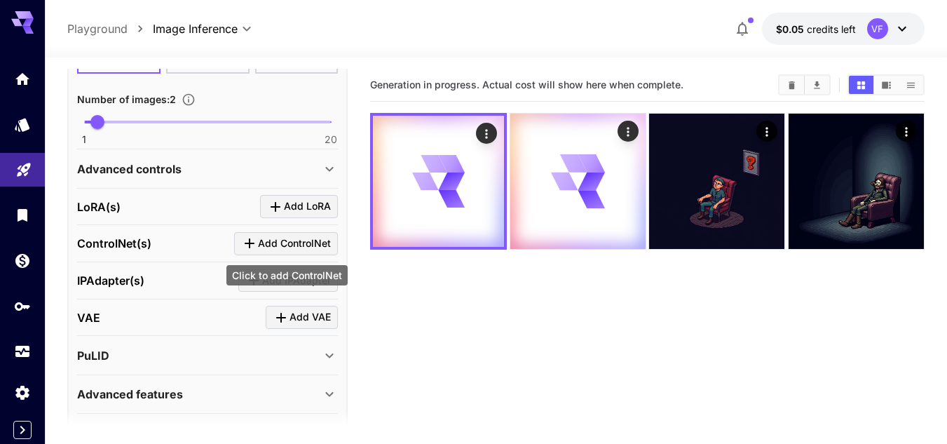
scroll to position [513, 0]
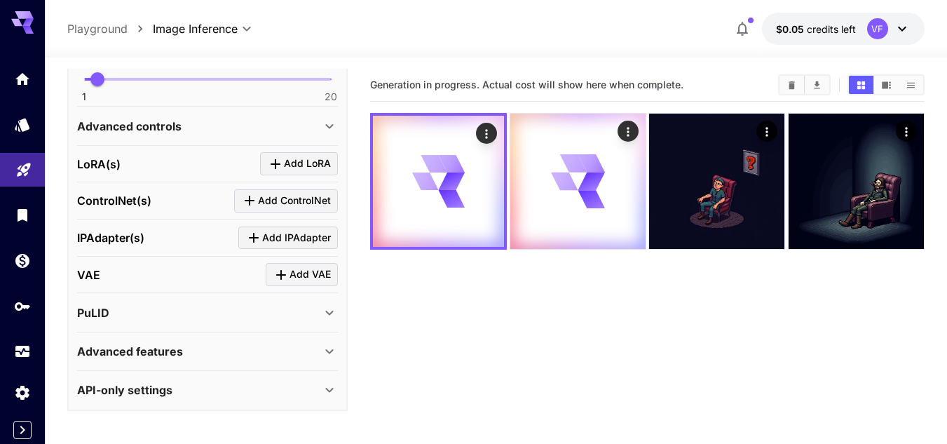
click at [327, 355] on icon at bounding box center [329, 351] width 17 height 17
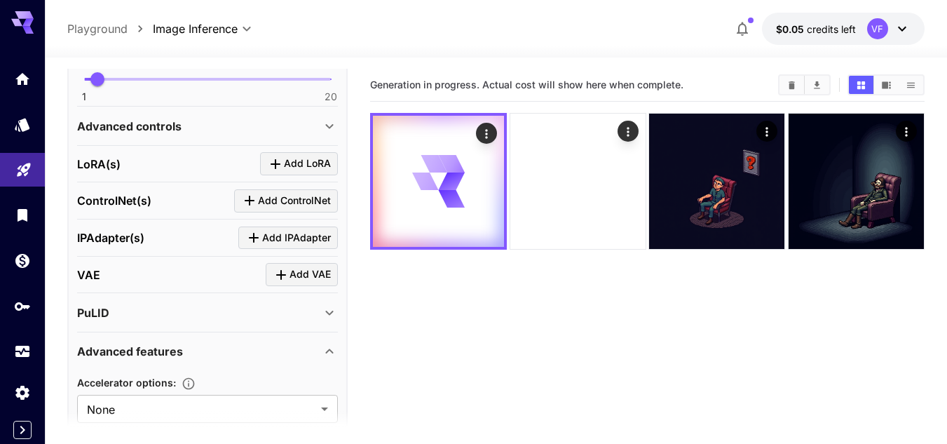
scroll to position [629, 0]
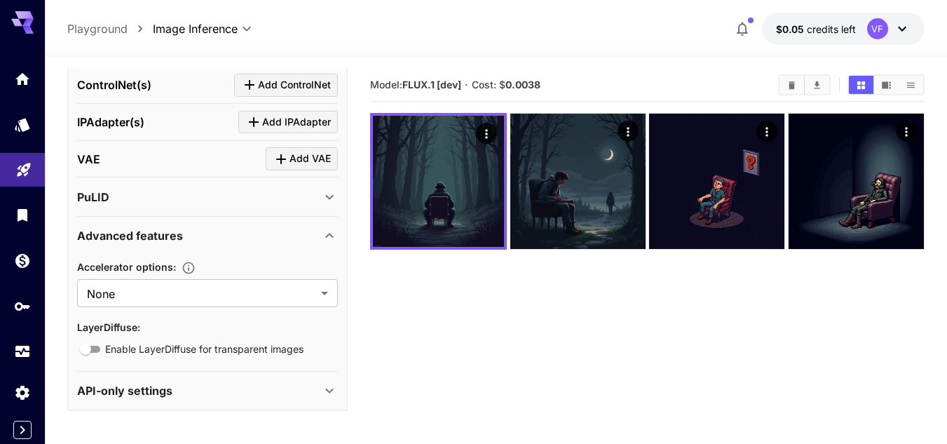
click at [330, 237] on icon at bounding box center [329, 235] width 17 height 17
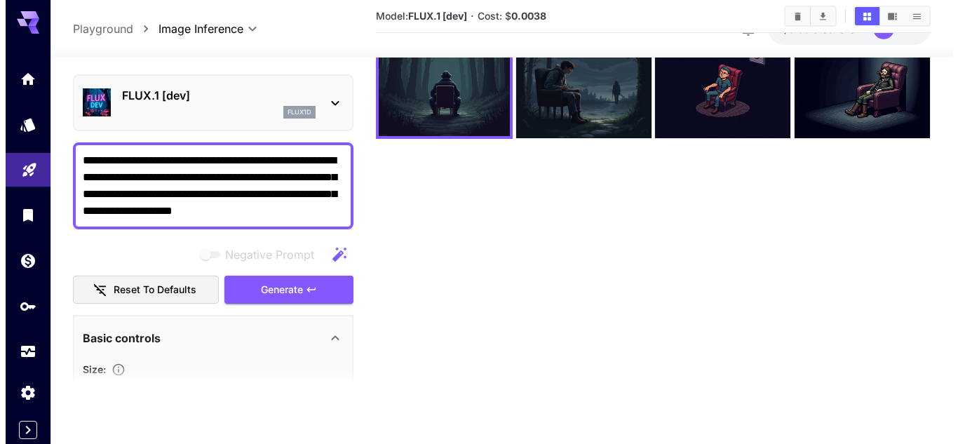
scroll to position [41, 0]
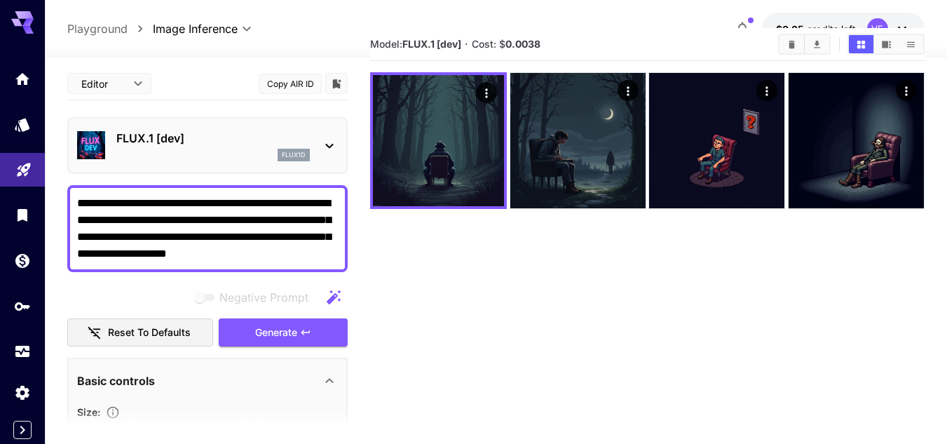
click at [329, 146] on icon at bounding box center [329, 145] width 17 height 17
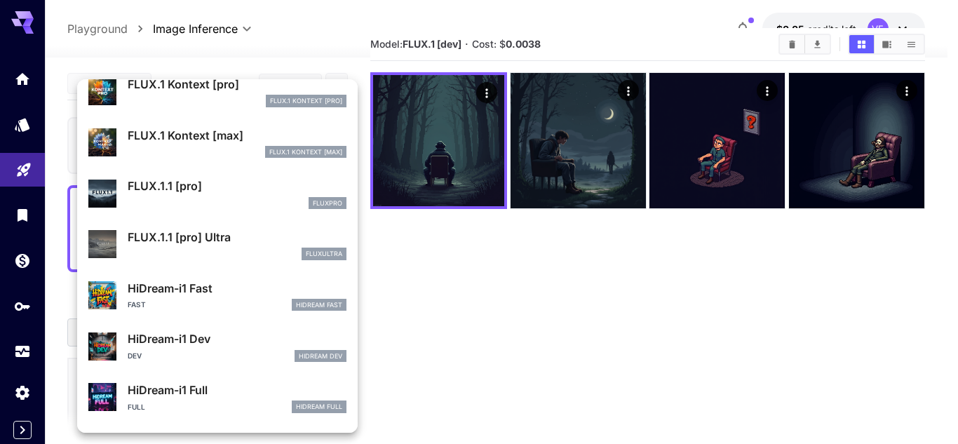
scroll to position [1126, 0]
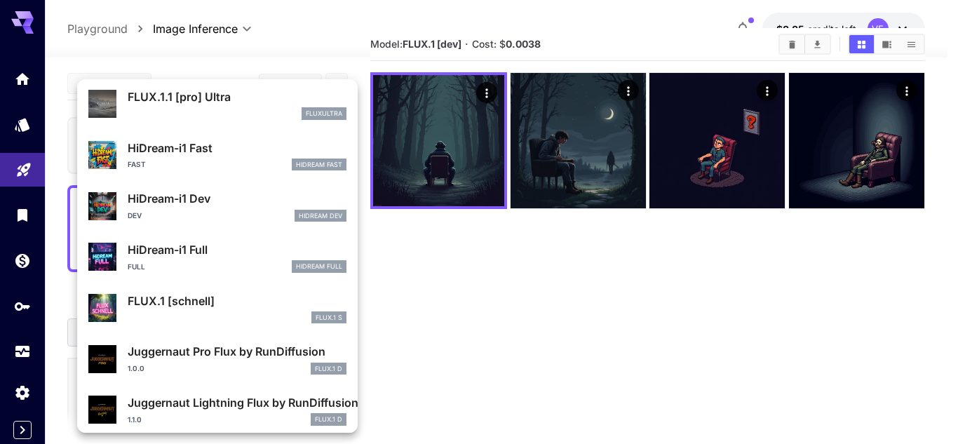
click at [230, 309] on div "FLUX.1 [schnell] FLUX.1 S" at bounding box center [237, 308] width 219 height 32
type input "*"
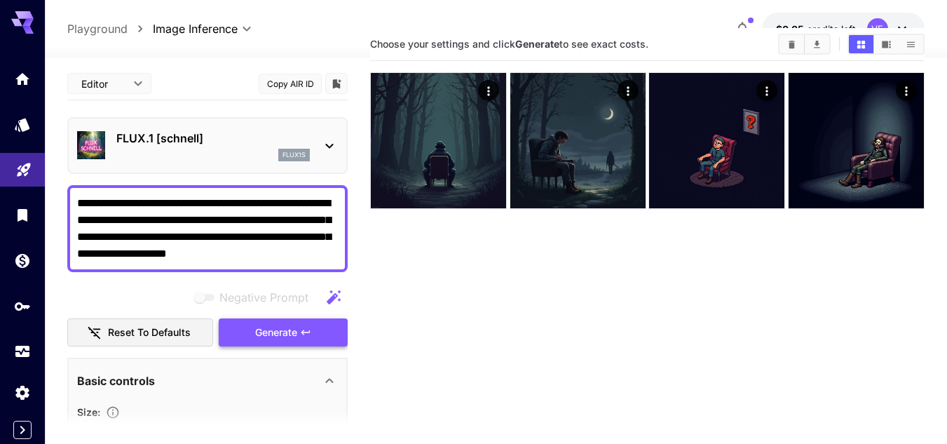
click at [311, 332] on icon "button" at bounding box center [305, 332] width 11 height 11
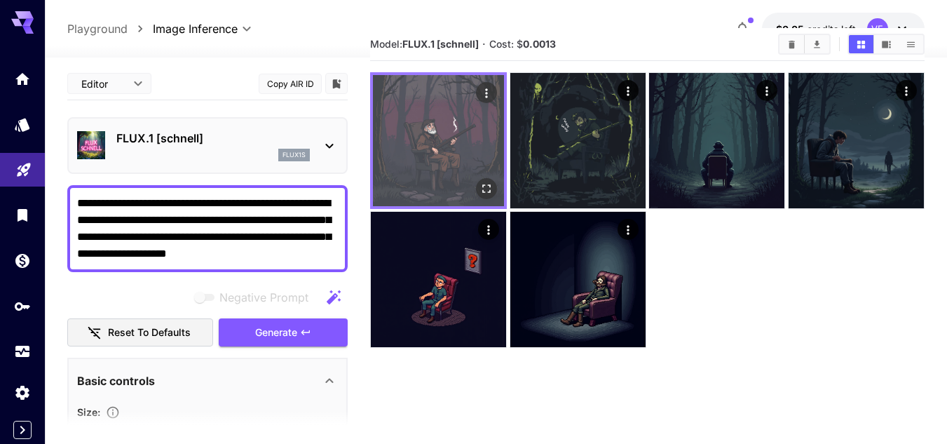
click at [482, 192] on icon "Open in fullscreen" at bounding box center [487, 189] width 14 height 14
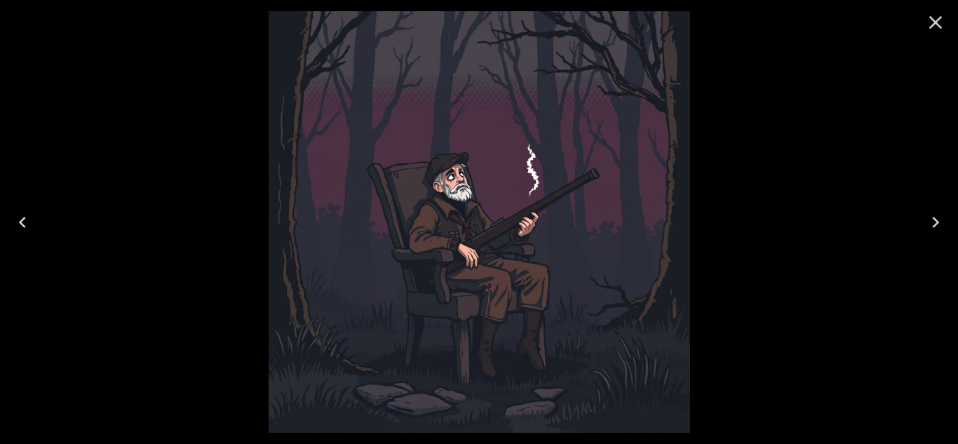
click at [836, 325] on div at bounding box center [479, 222] width 958 height 444
click at [940, 24] on icon "Close" at bounding box center [935, 22] width 22 height 22
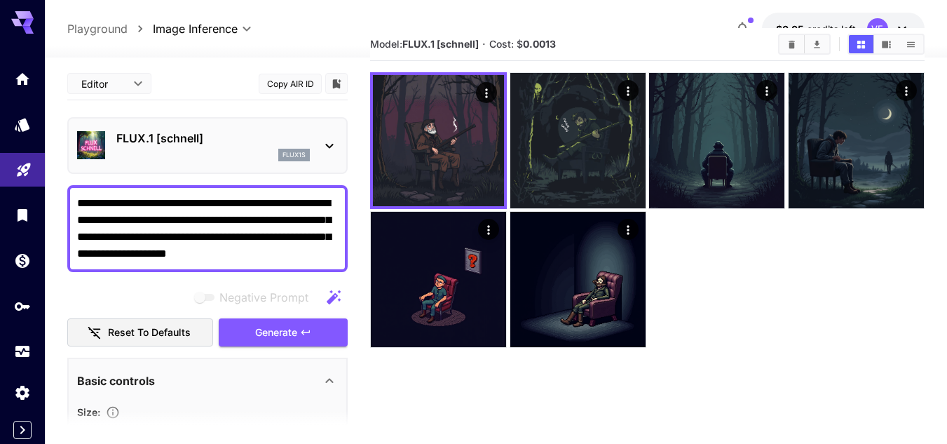
click at [326, 149] on icon at bounding box center [329, 145] width 17 height 17
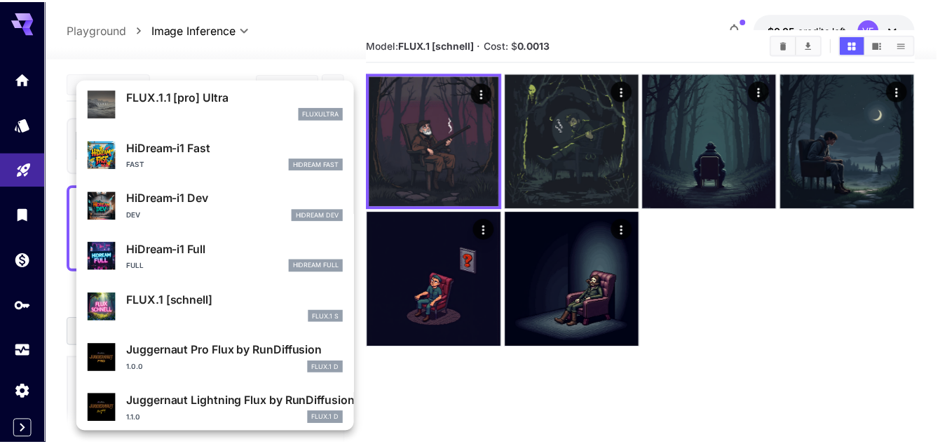
scroll to position [1134, 0]
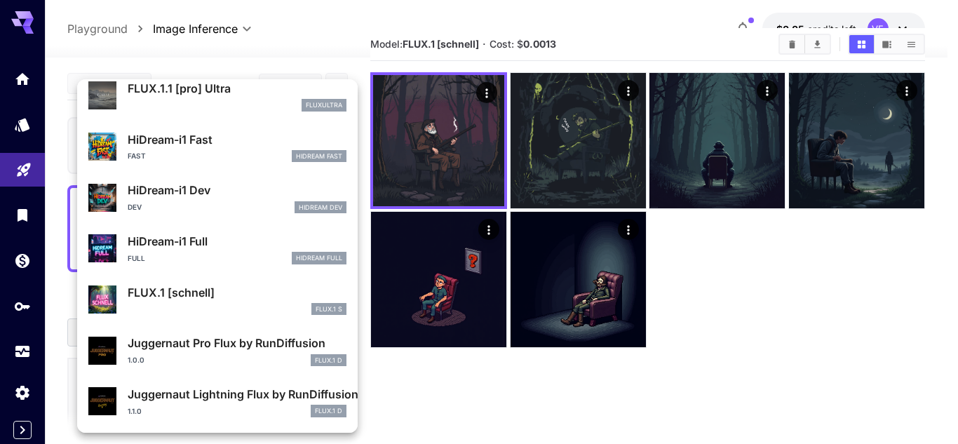
click at [731, 360] on div at bounding box center [479, 222] width 958 height 444
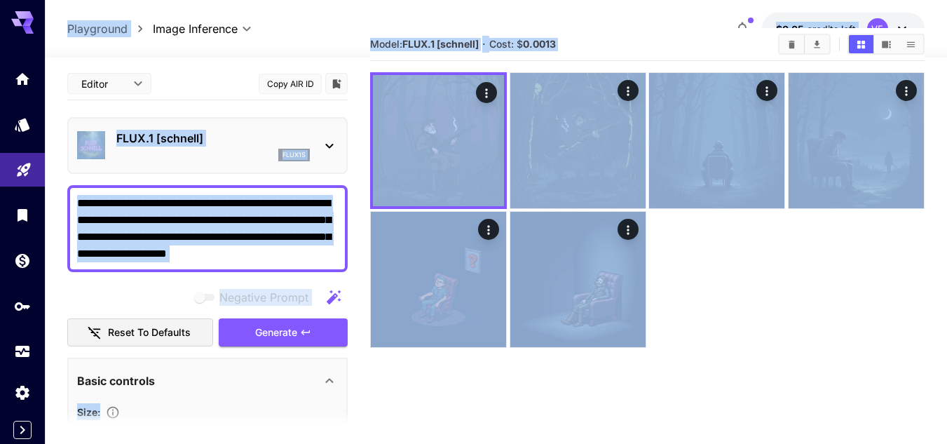
click at [188, 195] on textarea "**********" at bounding box center [207, 228] width 261 height 67
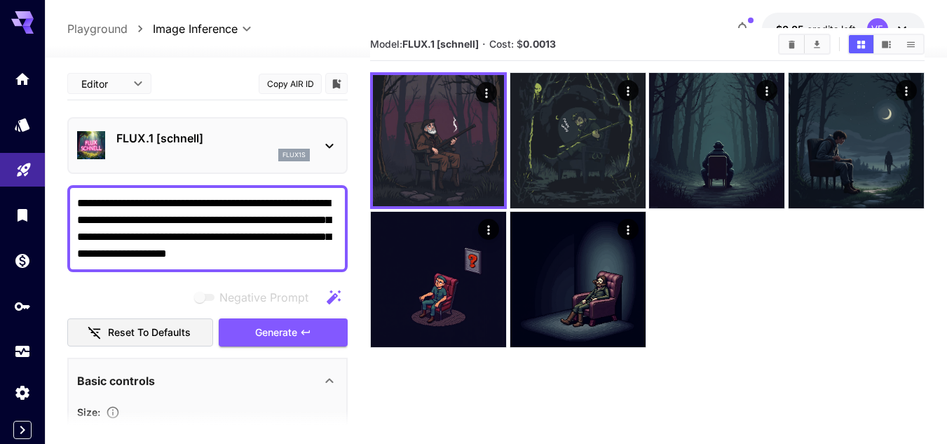
paste textarea "**********"
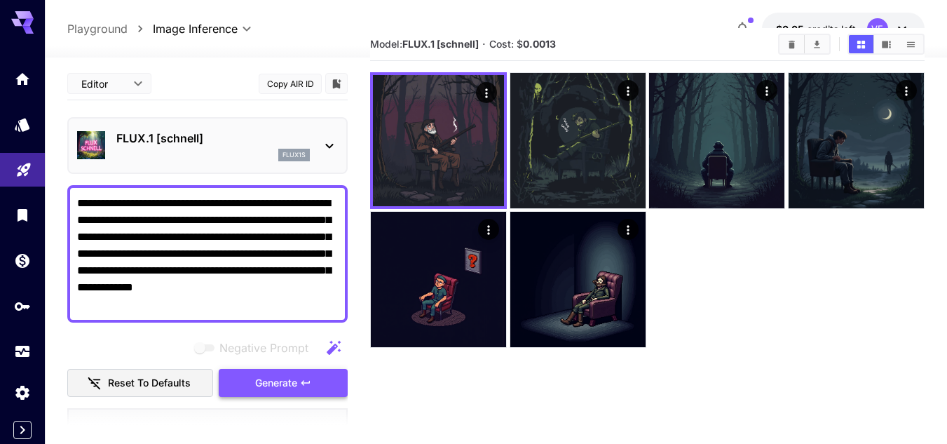
type textarea "**********"
click at [271, 385] on span "Generate" at bounding box center [276, 383] width 42 height 18
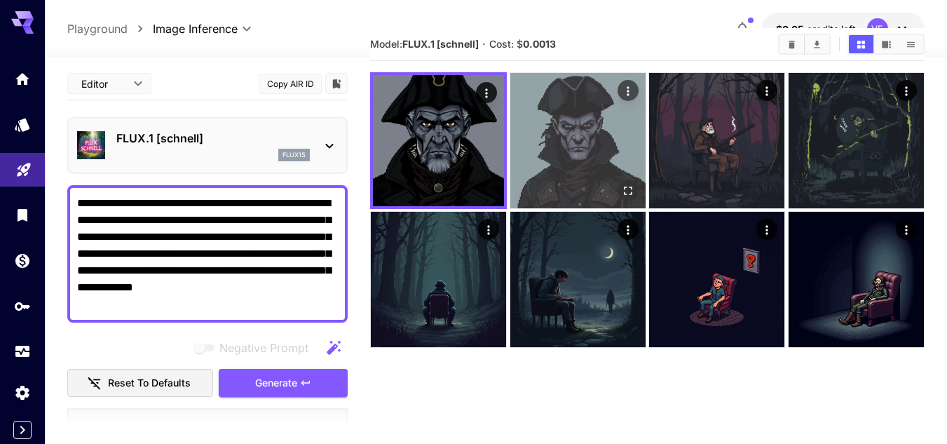
click at [592, 150] on img at bounding box center [577, 140] width 135 height 135
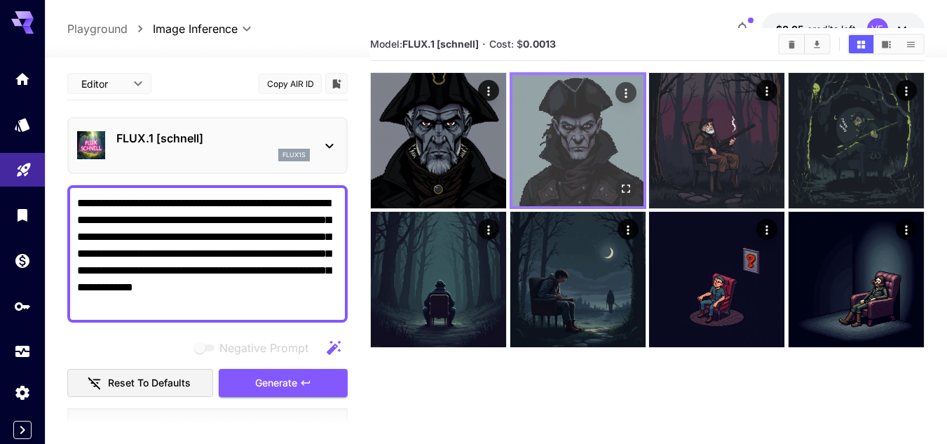
click at [626, 192] on icon "Open in fullscreen" at bounding box center [626, 189] width 14 height 14
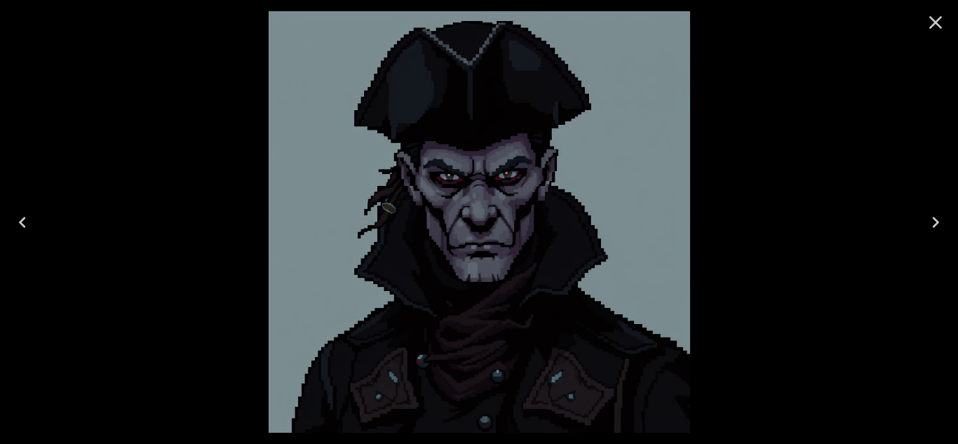
click at [930, 23] on icon "Close" at bounding box center [935, 22] width 22 height 22
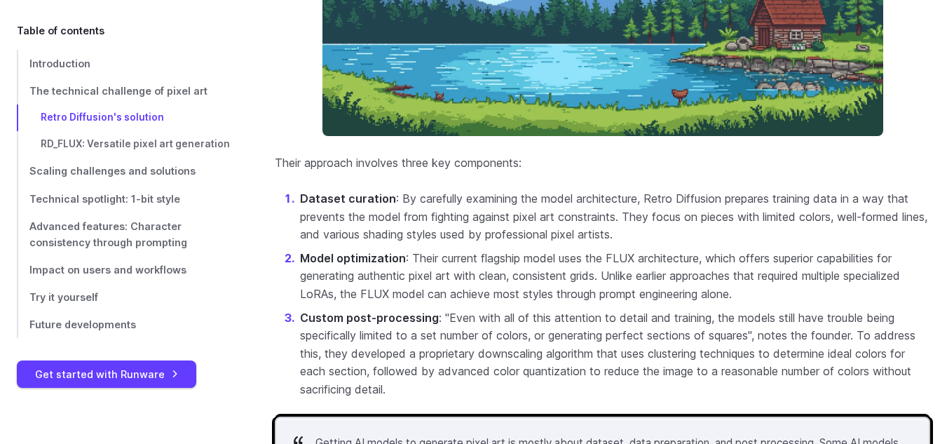
scroll to position [1893, 0]
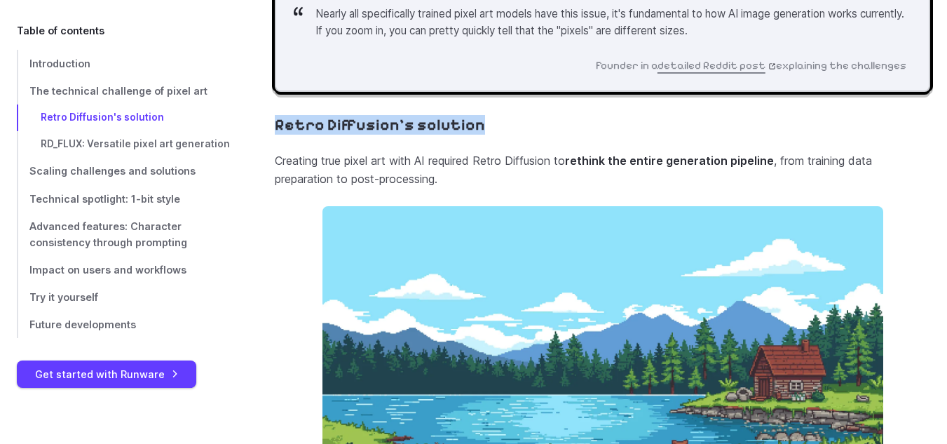
drag, startPoint x: 296, startPoint y: 115, endPoint x: 484, endPoint y: 114, distance: 187.9
copy link "Retro Diffusion's solution"
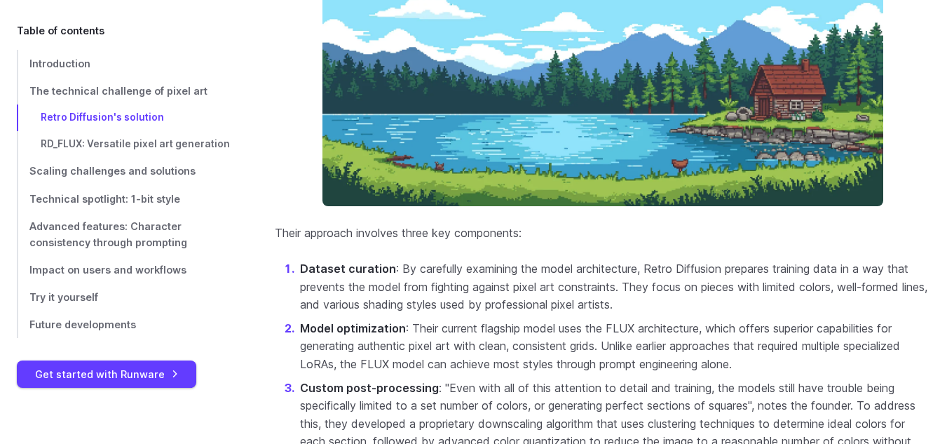
scroll to position [2314, 0]
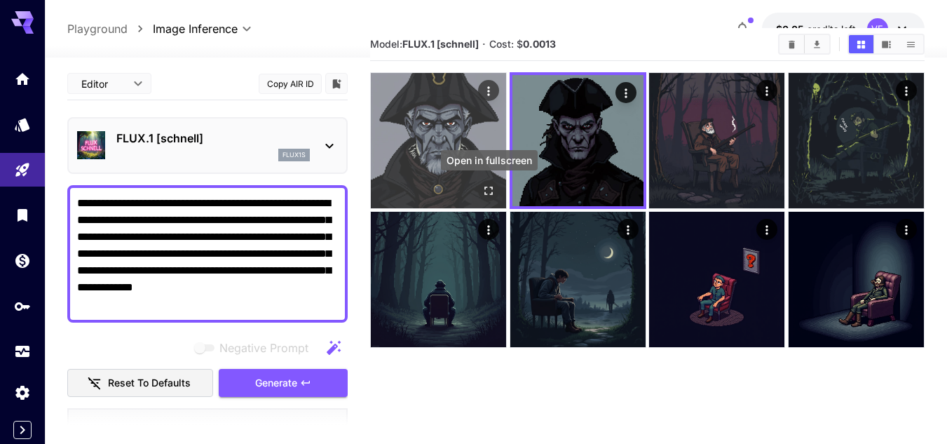
click at [480, 185] on button "Open in fullscreen" at bounding box center [488, 190] width 21 height 21
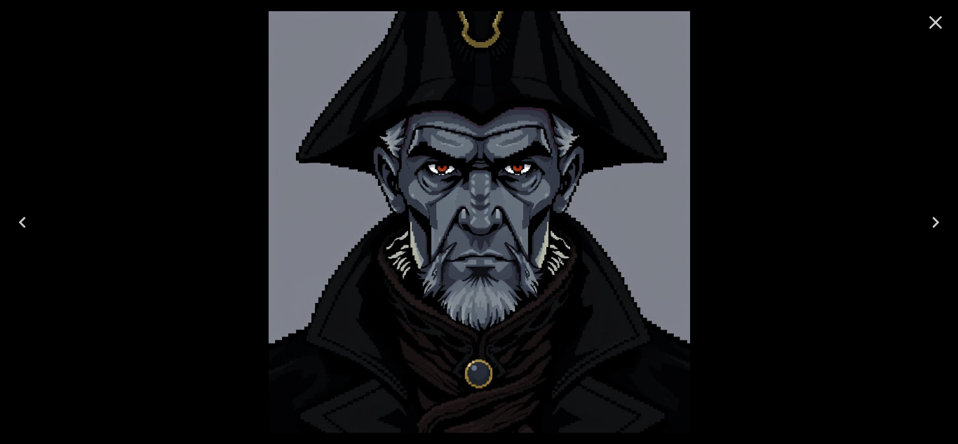
click at [936, 25] on icon "Close" at bounding box center [935, 22] width 22 height 22
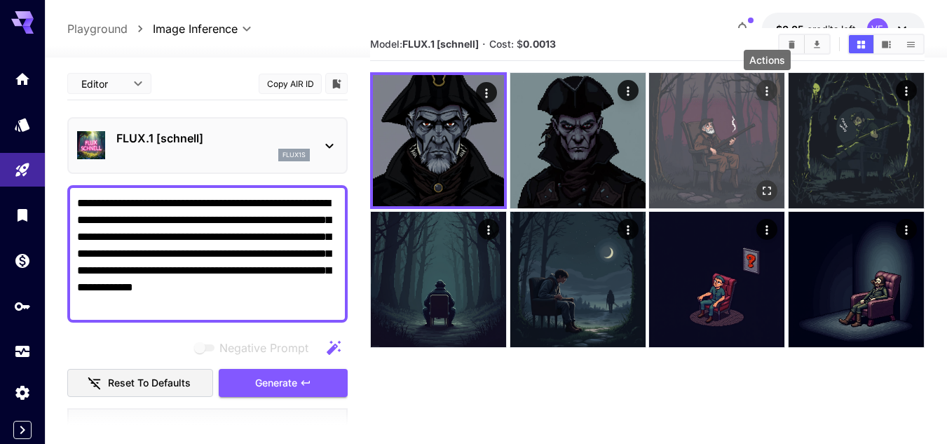
click at [765, 90] on icon "Actions" at bounding box center [767, 91] width 14 height 14
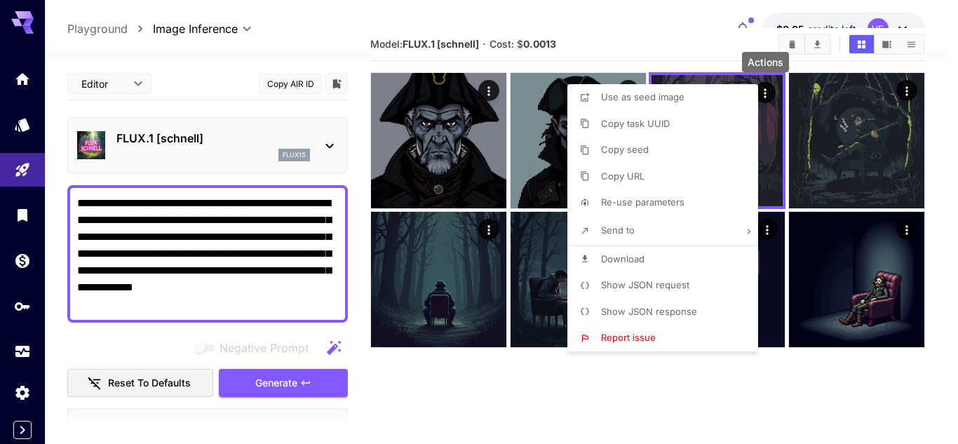
click at [672, 380] on div at bounding box center [479, 222] width 958 height 444
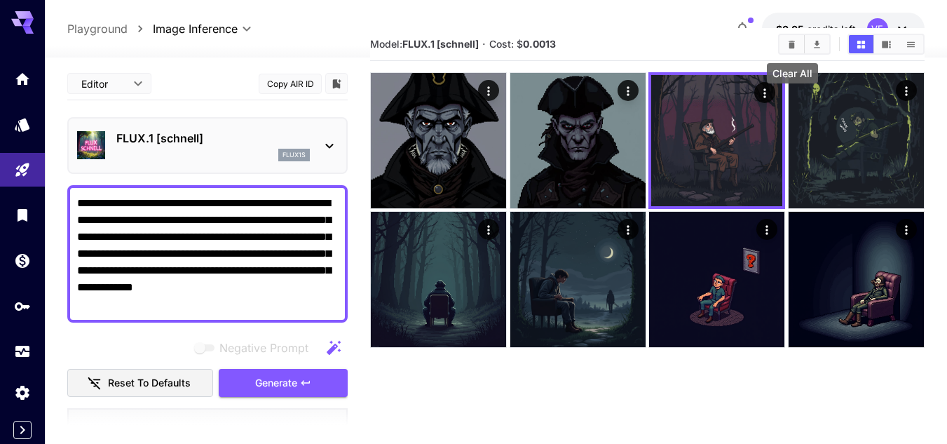
click at [788, 45] on icon "Clear All" at bounding box center [792, 44] width 11 height 11
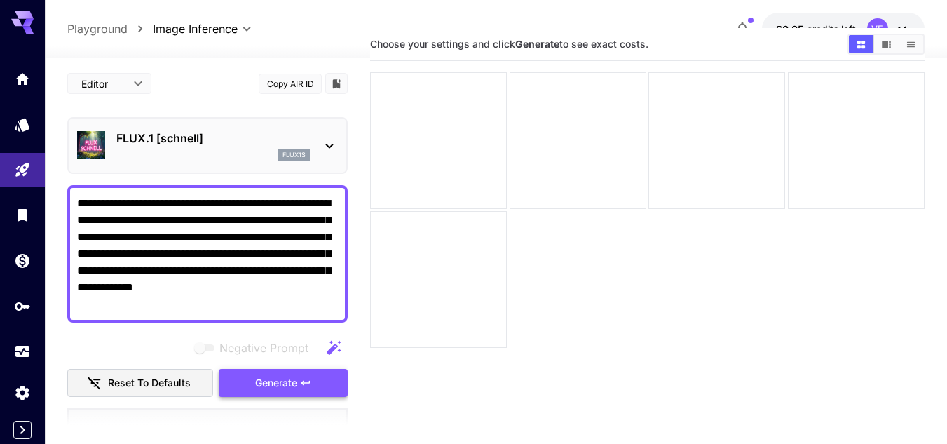
click at [269, 382] on span "Generate" at bounding box center [276, 383] width 42 height 18
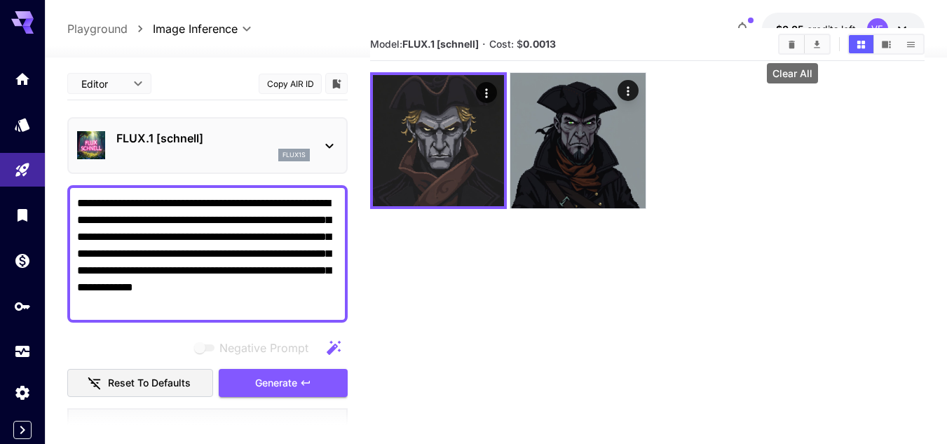
click at [793, 42] on icon "Clear All" at bounding box center [792, 44] width 6 height 8
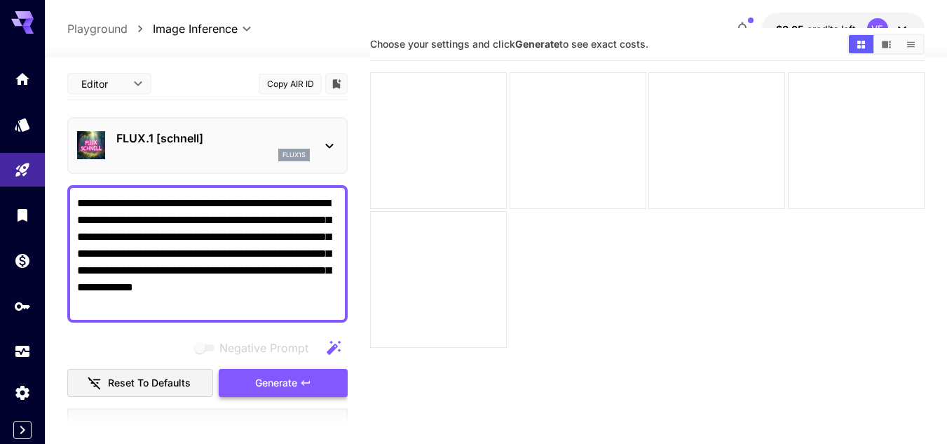
click at [311, 374] on button "Generate" at bounding box center [283, 383] width 129 height 29
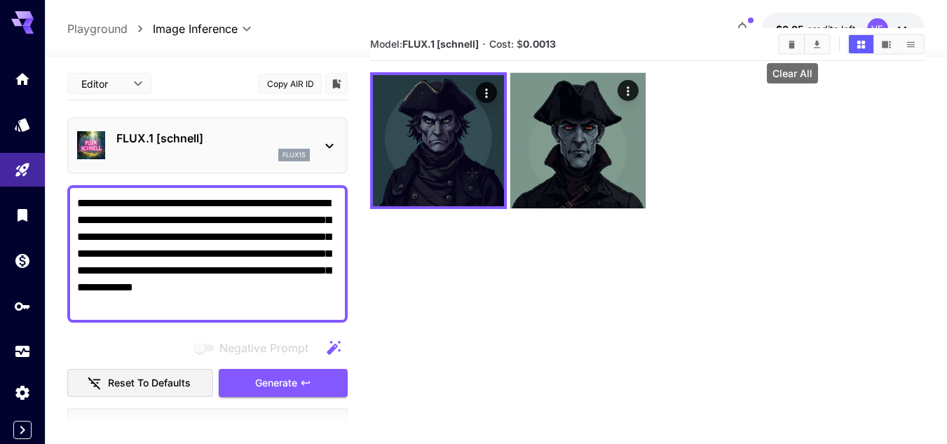
click at [798, 38] on button "Clear All" at bounding box center [792, 44] width 25 height 18
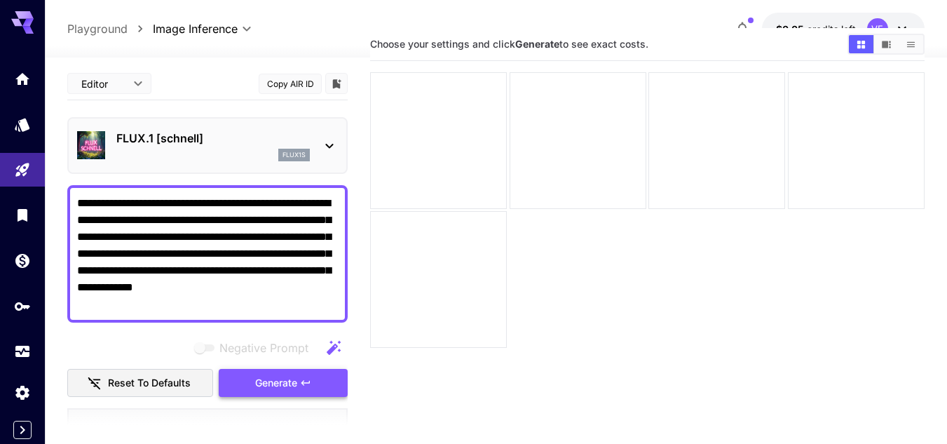
click at [299, 388] on button "Generate" at bounding box center [283, 383] width 129 height 29
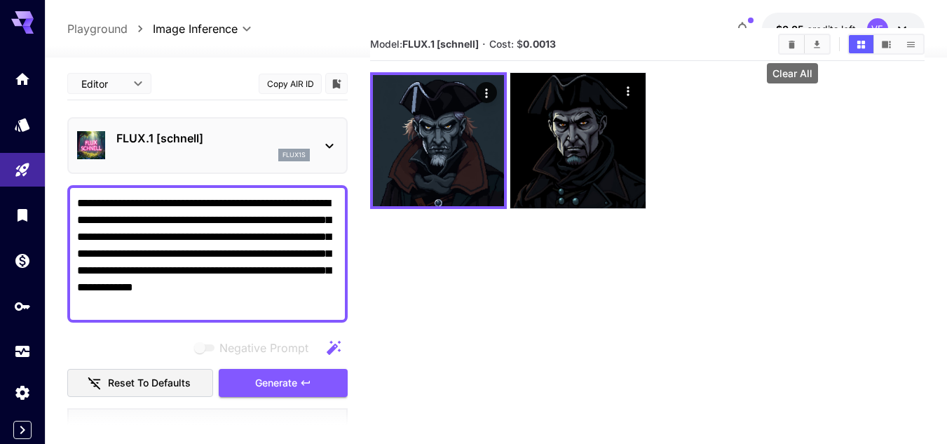
click at [792, 43] on icon "Clear All" at bounding box center [792, 44] width 6 height 8
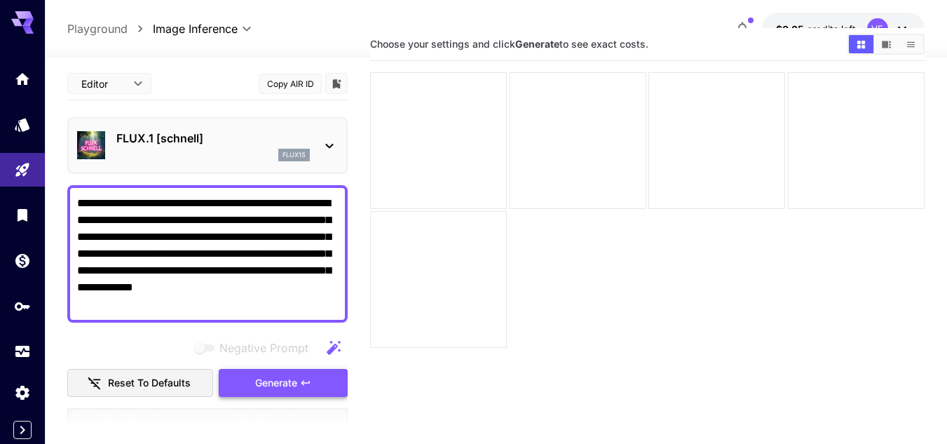
click at [341, 374] on button "Generate" at bounding box center [283, 383] width 129 height 29
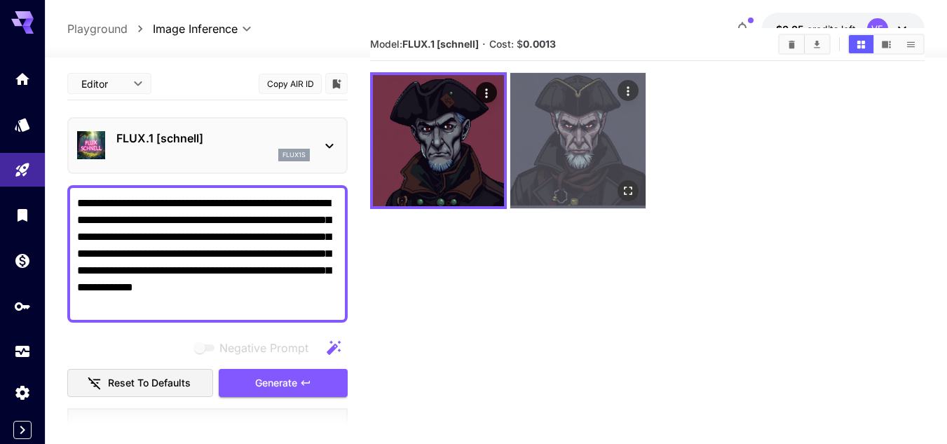
click at [637, 187] on button "Open in fullscreen" at bounding box center [628, 190] width 21 height 21
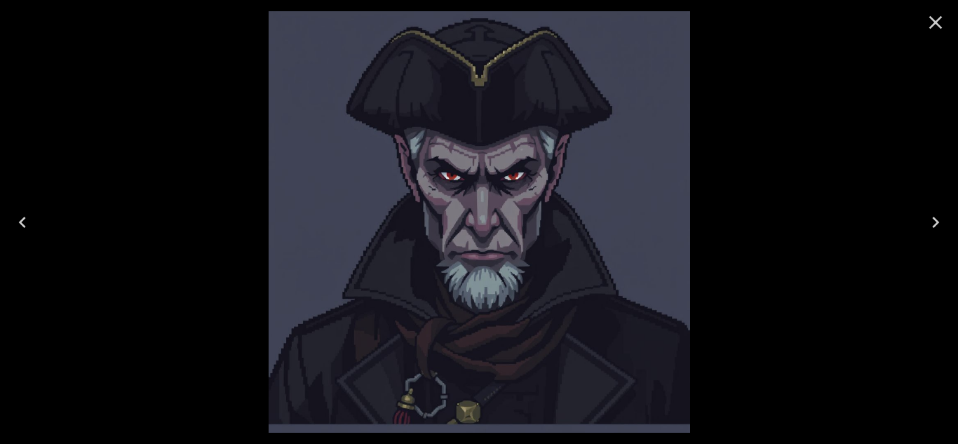
click at [731, 169] on div at bounding box center [479, 222] width 958 height 444
drag, startPoint x: 937, startPoint y: 18, endPoint x: 926, endPoint y: 25, distance: 13.0
click at [937, 17] on icon "Close" at bounding box center [935, 22] width 22 height 22
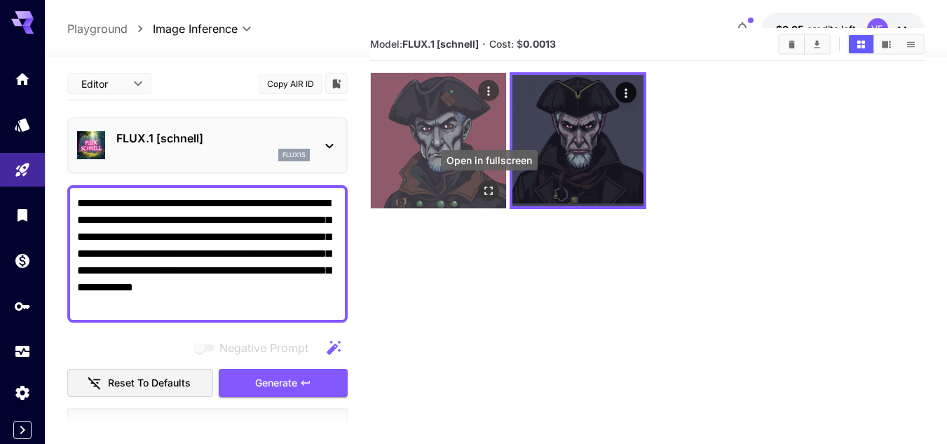
click at [489, 188] on icon "Open in fullscreen" at bounding box center [489, 191] width 14 height 14
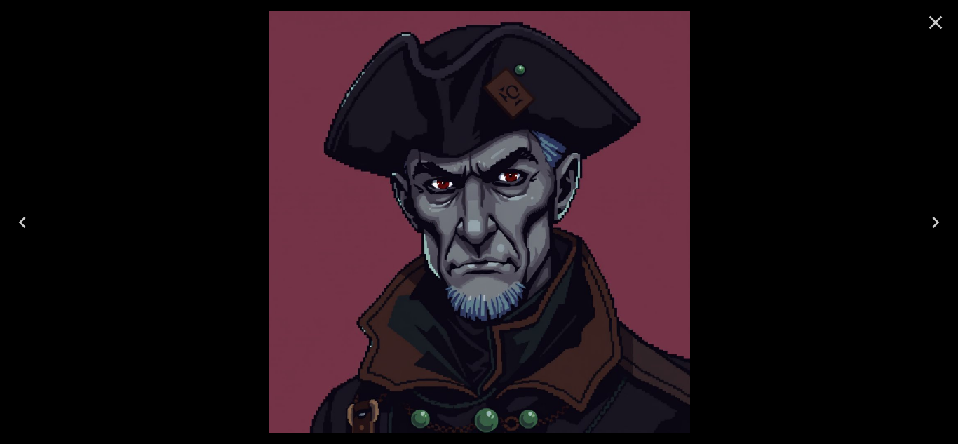
click at [931, 28] on icon "Close" at bounding box center [935, 22] width 22 height 22
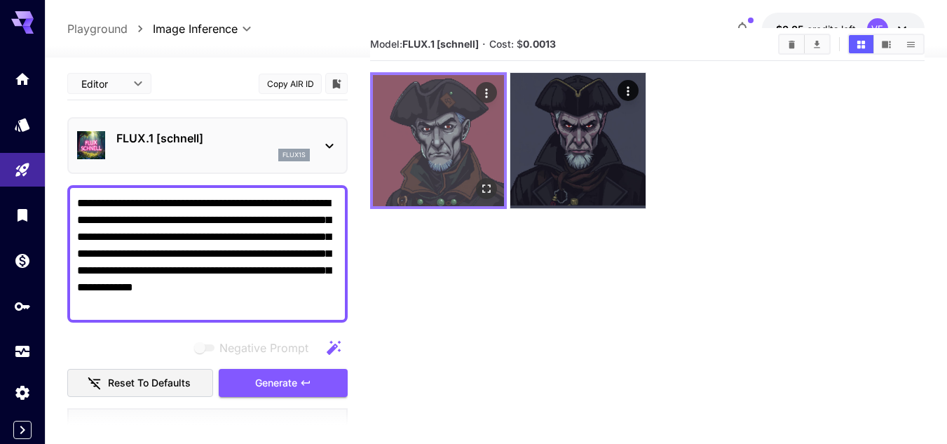
click at [487, 90] on icon "Actions" at bounding box center [487, 92] width 2 height 9
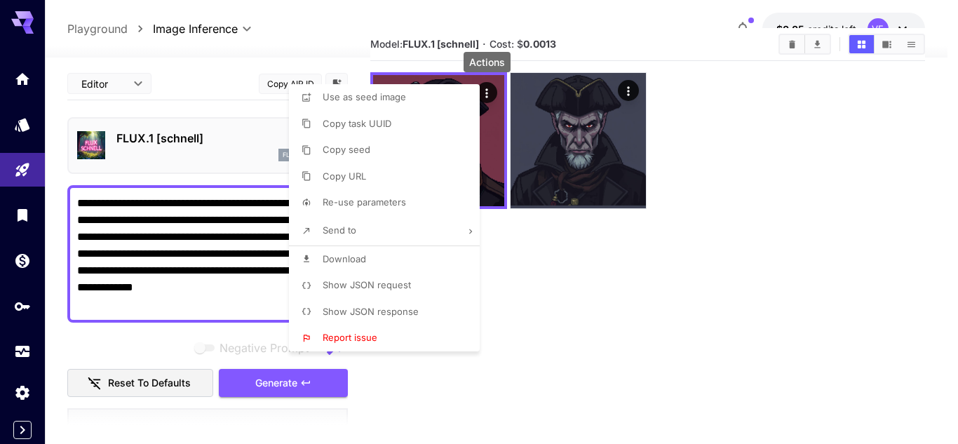
click at [741, 192] on div at bounding box center [479, 222] width 958 height 444
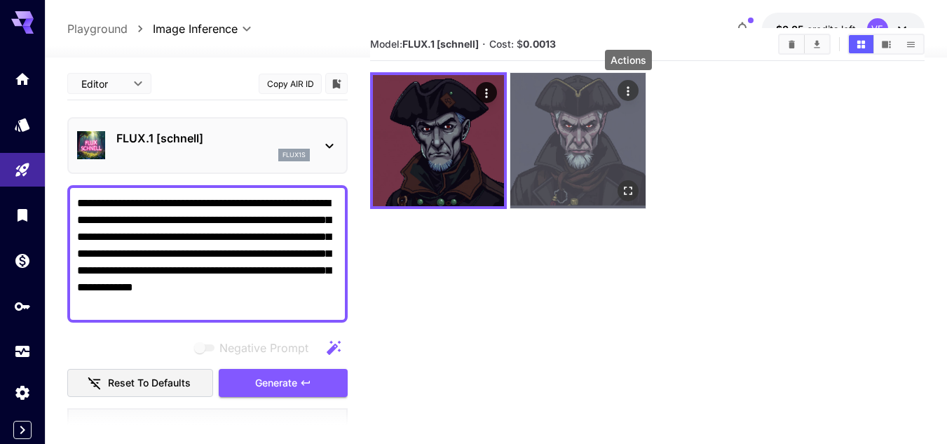
click at [628, 89] on icon "Actions" at bounding box center [628, 91] width 14 height 14
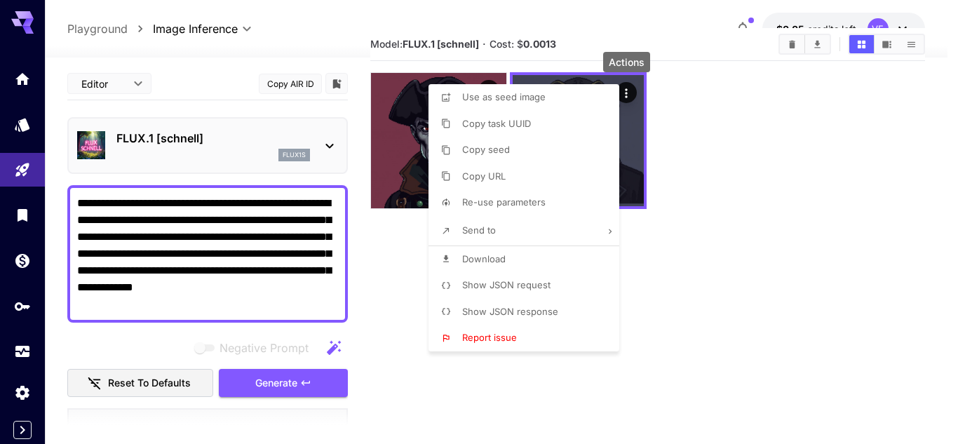
click at [557, 100] on li "Use as seed image" at bounding box center [527, 97] width 199 height 27
type input "**********"
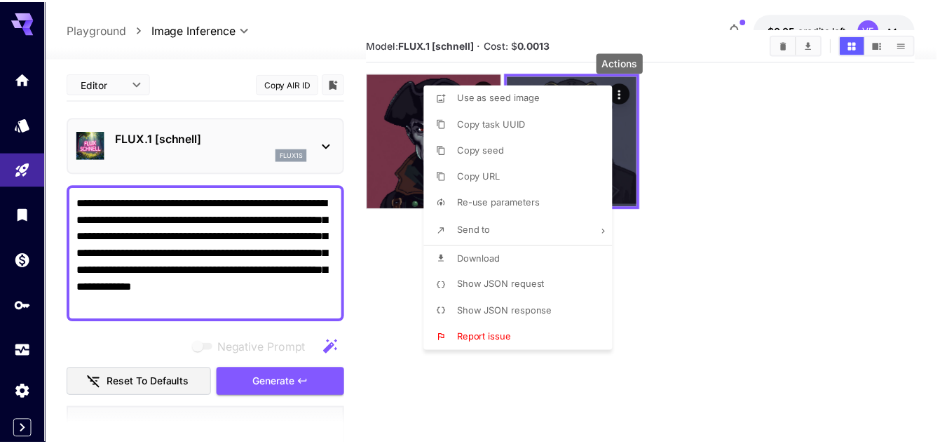
scroll to position [111, 0]
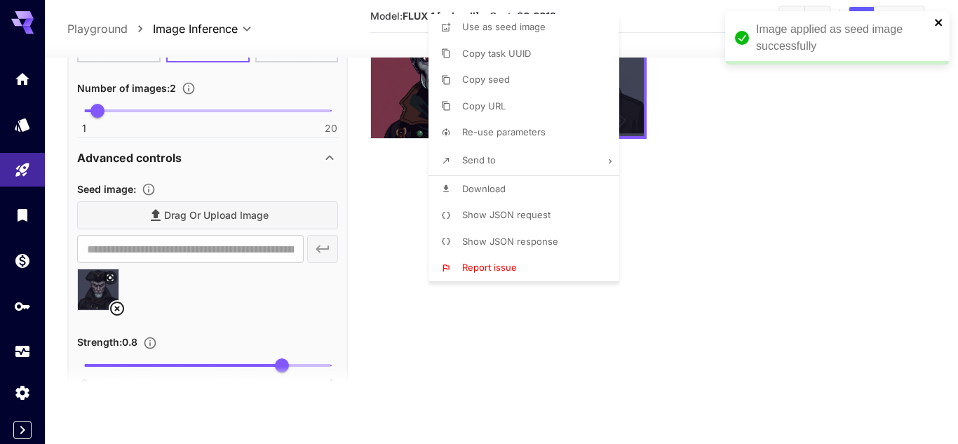
click at [935, 18] on icon "close" at bounding box center [939, 22] width 10 height 11
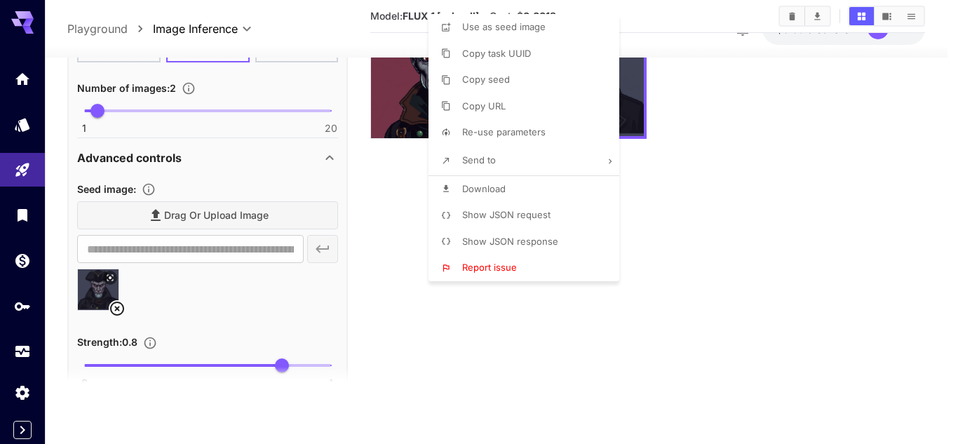
click at [833, 146] on div at bounding box center [479, 222] width 958 height 444
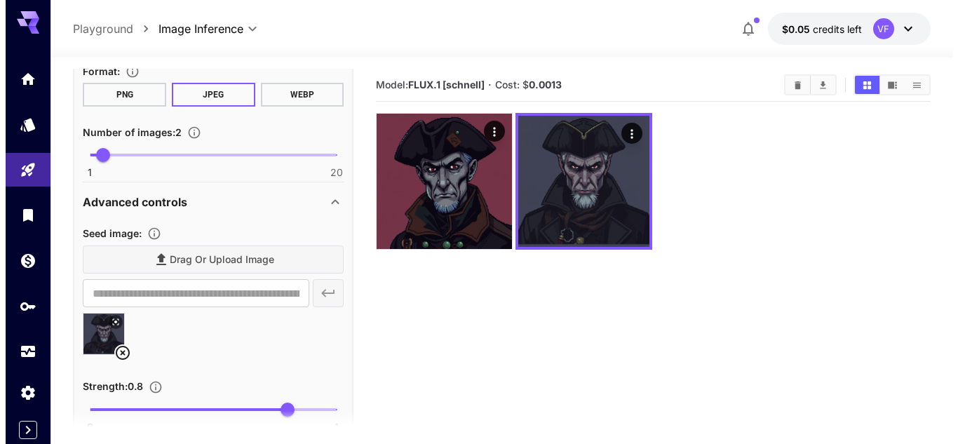
scroll to position [278, 0]
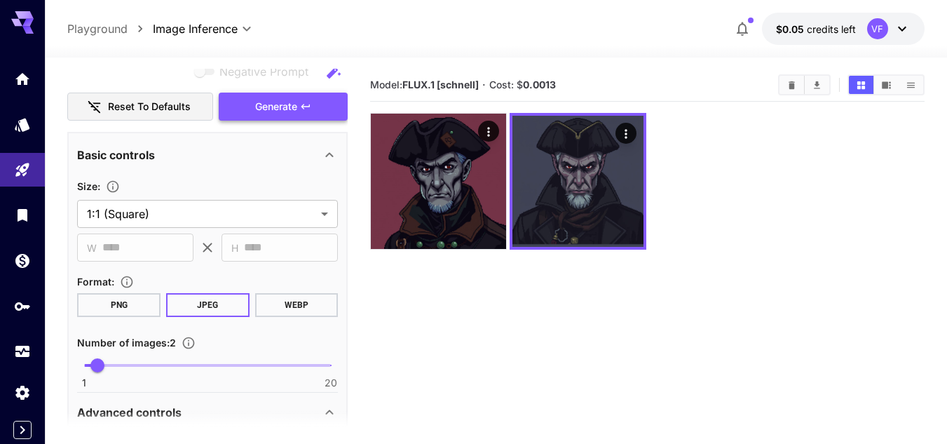
click at [273, 114] on span "Generate" at bounding box center [276, 107] width 42 height 18
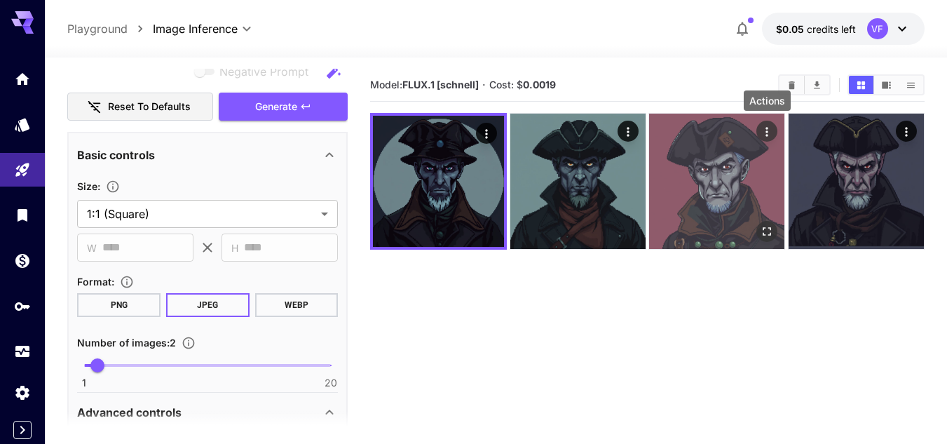
click at [770, 133] on icon "Actions" at bounding box center [767, 132] width 14 height 14
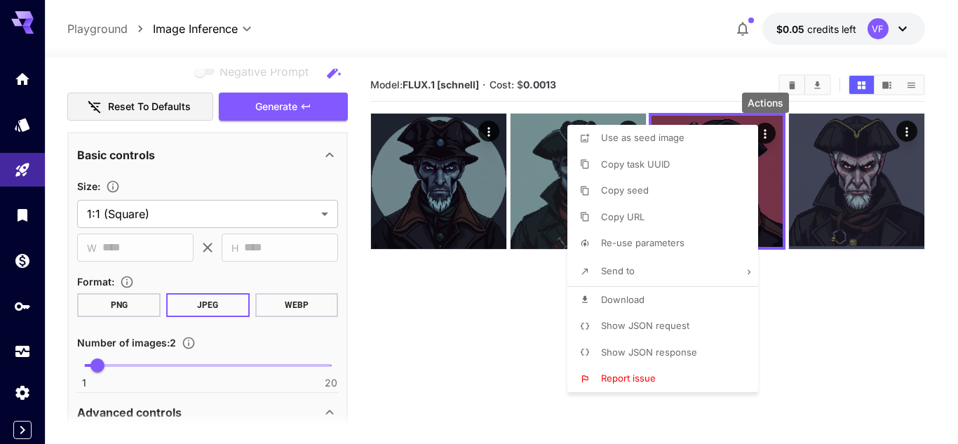
click at [499, 320] on div at bounding box center [479, 222] width 958 height 444
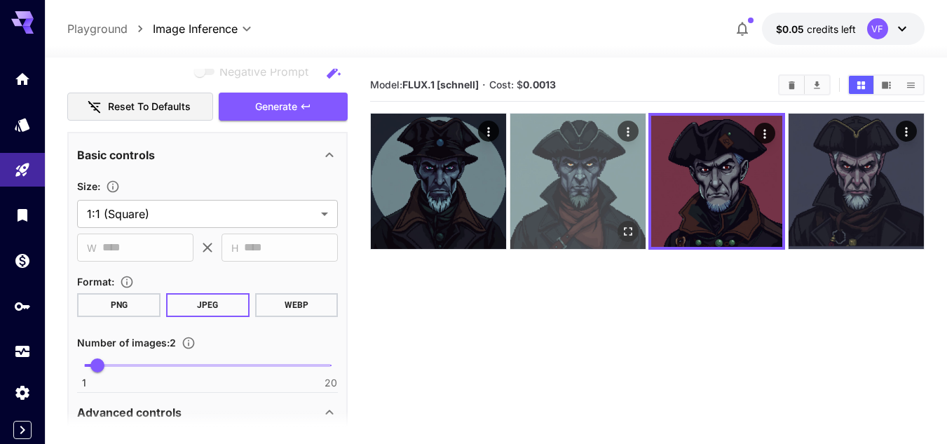
click at [565, 190] on img at bounding box center [577, 181] width 135 height 135
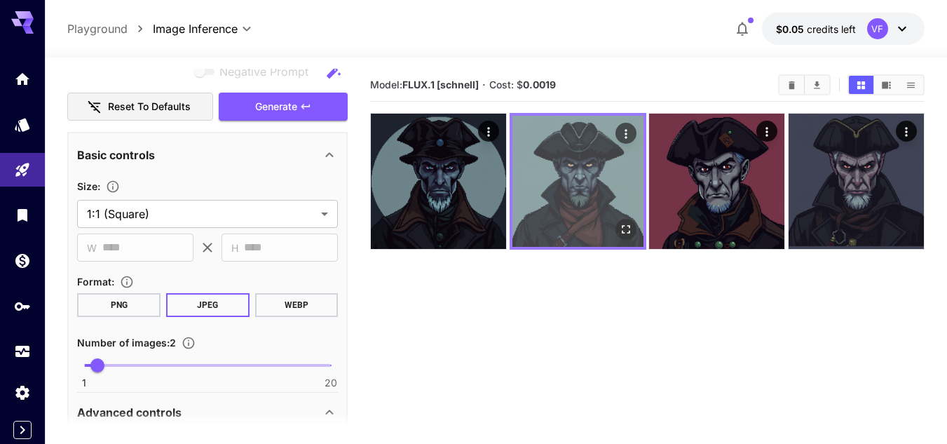
click at [630, 225] on icon "Open in fullscreen" at bounding box center [626, 229] width 14 height 14
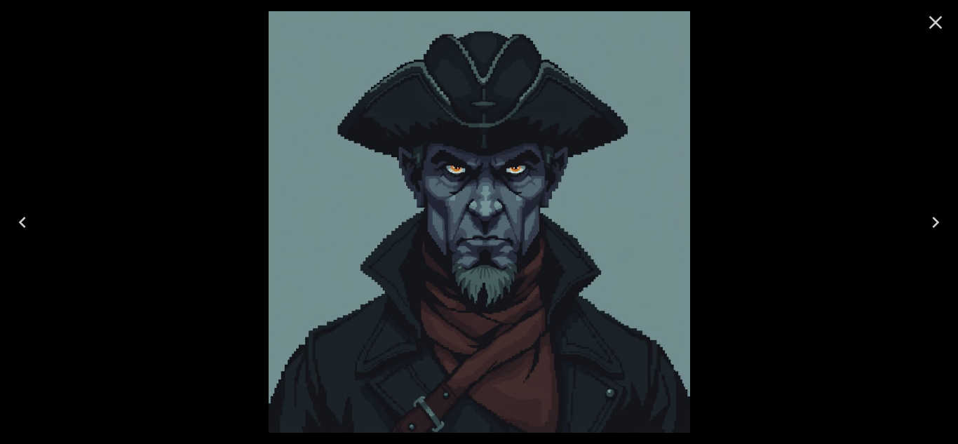
click at [767, 320] on div at bounding box center [479, 222] width 958 height 444
click at [935, 21] on icon "Close" at bounding box center [935, 22] width 22 height 22
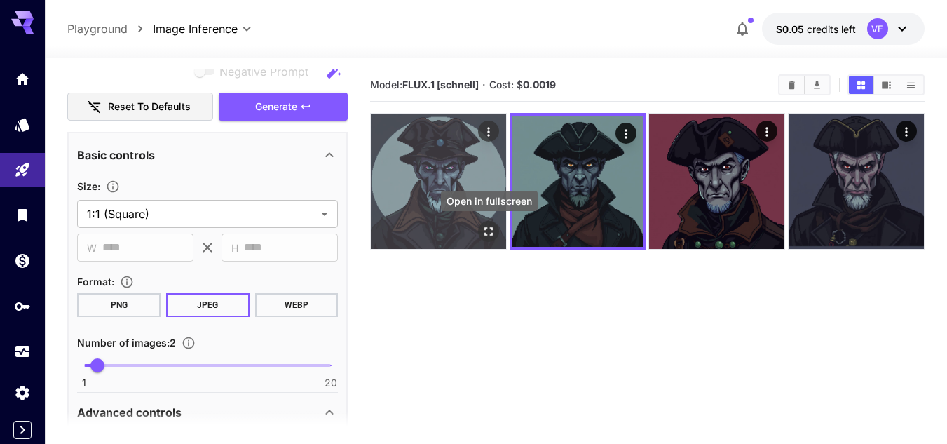
click at [486, 227] on icon "Open in fullscreen" at bounding box center [489, 231] width 14 height 14
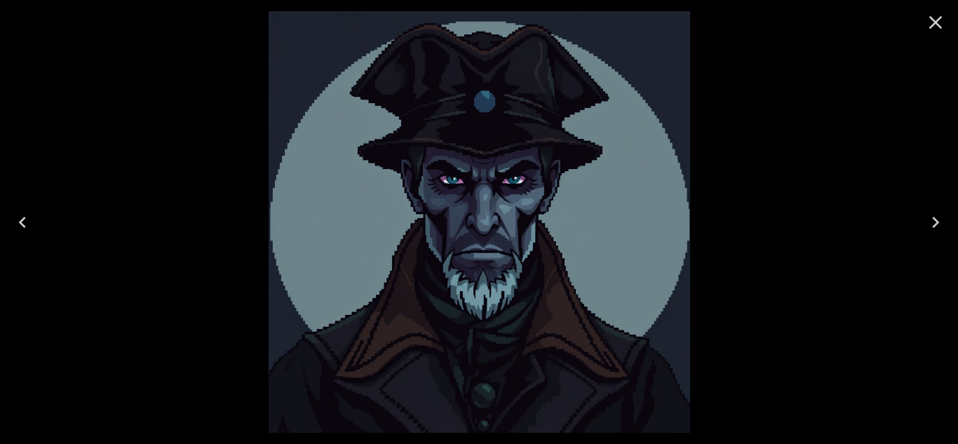
click at [931, 27] on icon "Close" at bounding box center [935, 22] width 13 height 13
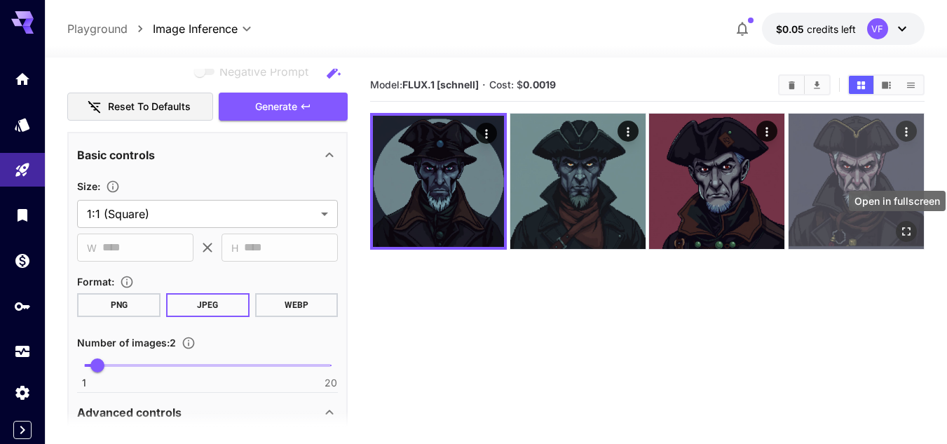
click at [904, 229] on icon "Open in fullscreen" at bounding box center [906, 231] width 8 height 8
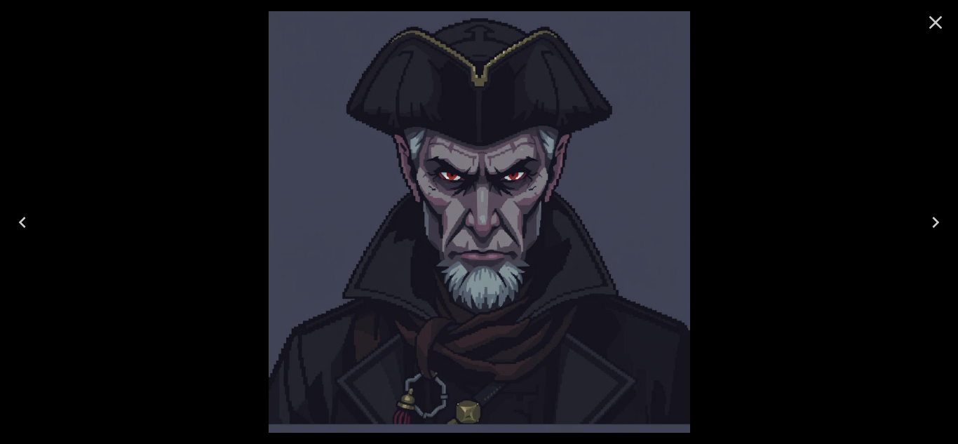
click at [930, 15] on icon "Close" at bounding box center [935, 22] width 22 height 22
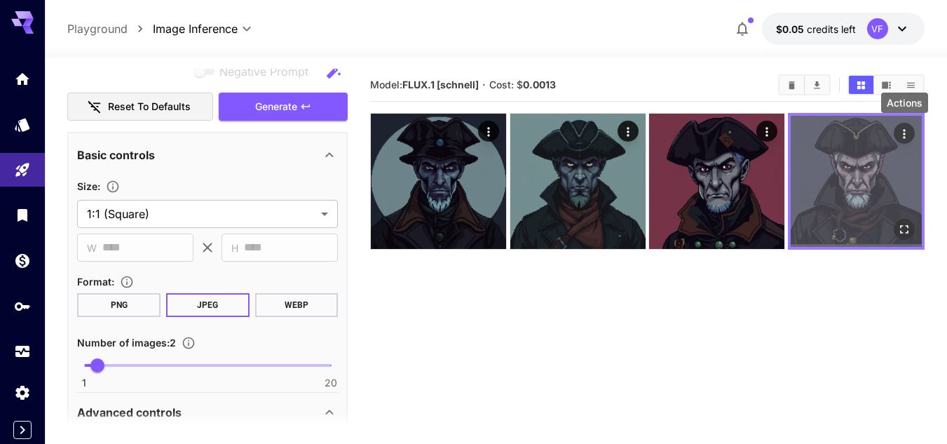
click at [907, 132] on icon "Actions" at bounding box center [904, 134] width 14 height 14
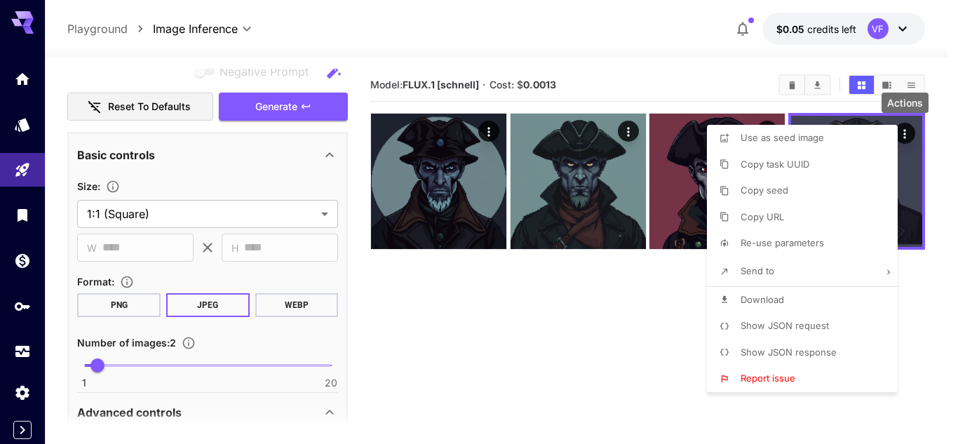
click at [764, 295] on span "Download" at bounding box center [761, 299] width 43 height 11
